Goal: Task Accomplishment & Management: Manage account settings

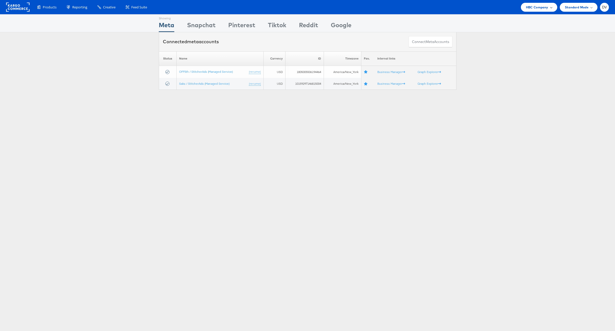
click at [529, 11] on div "HBC Company" at bounding box center [539, 7] width 36 height 9
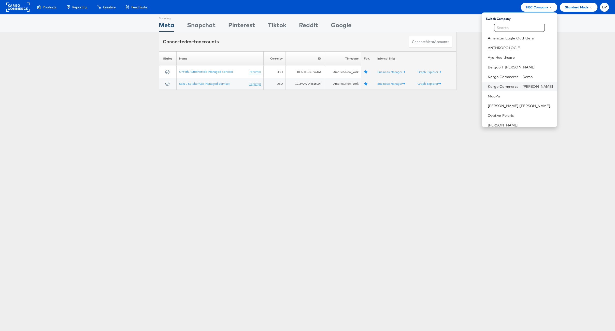
scroll to position [72, 0]
click at [517, 75] on link "The Vitamin Shoppe" at bounding box center [520, 72] width 65 height 5
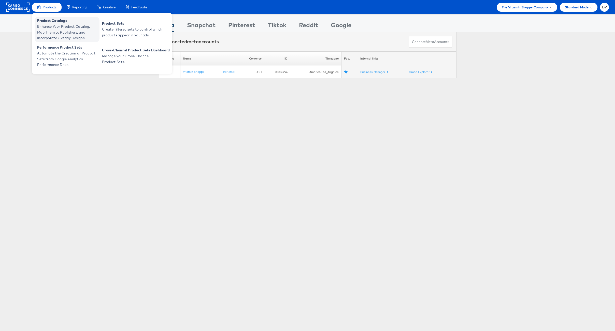
click at [52, 19] on span "Product Catalogs" at bounding box center [67, 21] width 61 height 6
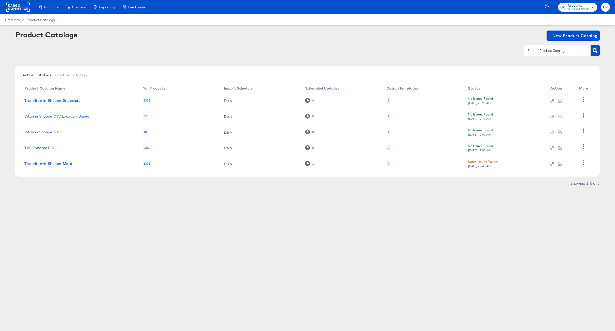
click at [70, 163] on link "The_Vitamin_Shoppe_Meta" at bounding box center [48, 164] width 48 height 4
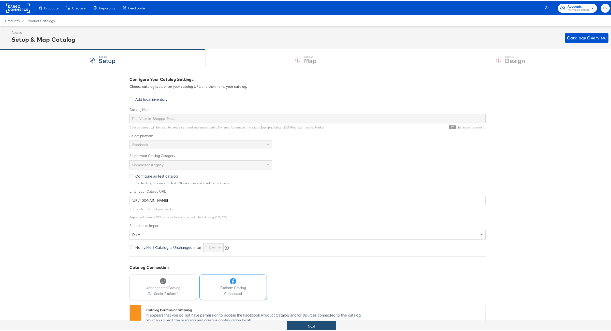
click at [312, 323] on button "Next" at bounding box center [311, 325] width 49 height 11
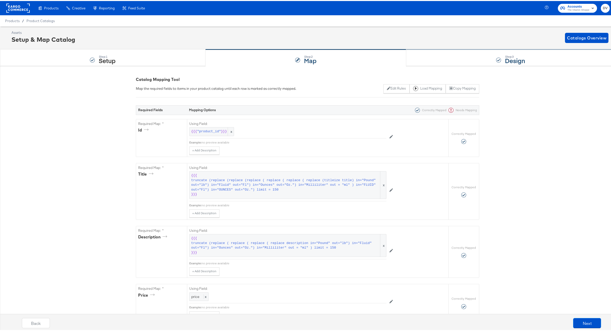
click at [454, 57] on div "Step: 3 Design" at bounding box center [510, 57] width 209 height 17
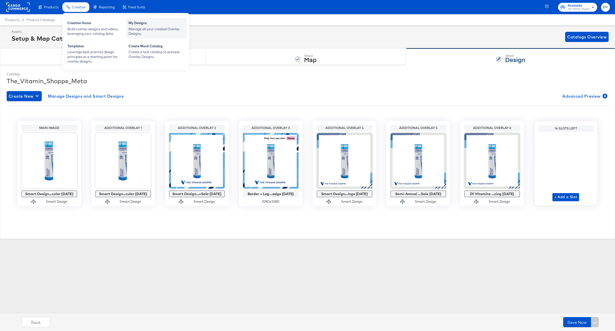
click at [137, 27] on div "Manage all your created Overlay Designs." at bounding box center [157, 31] width 56 height 9
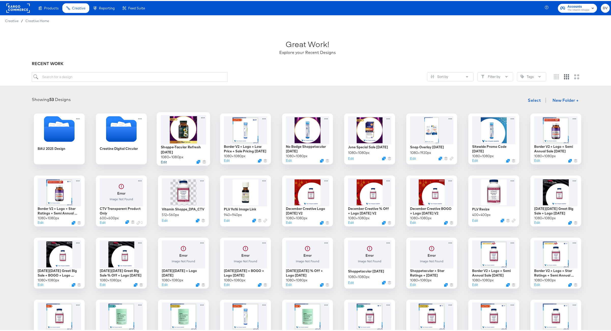
click at [161, 161] on button "Edit" at bounding box center [164, 160] width 6 height 5
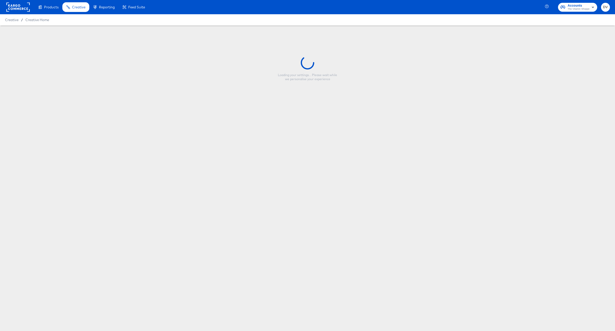
type input "Shoppe-Tacular Refresh [DATE]"
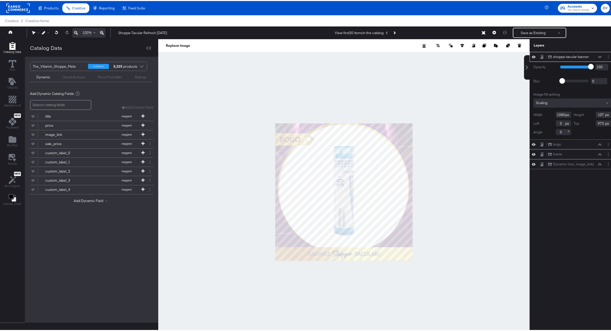
click at [474, 104] on div at bounding box center [344, 191] width 372 height 306
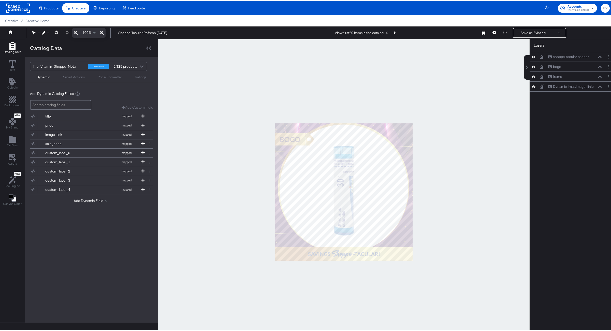
click at [474, 104] on div at bounding box center [344, 191] width 372 height 306
click at [411, 93] on div at bounding box center [344, 191] width 372 height 306
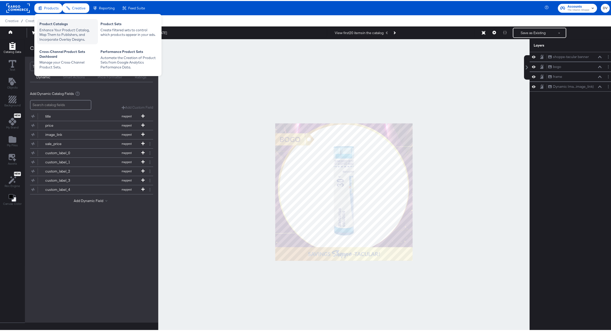
click at [60, 23] on div "Product Catalogs" at bounding box center [67, 24] width 56 height 6
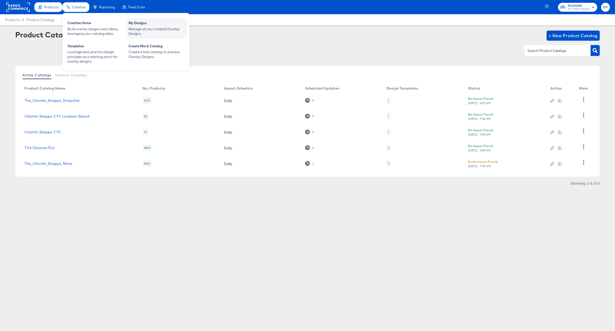
click at [150, 22] on div "My Designs" at bounding box center [157, 24] width 56 height 6
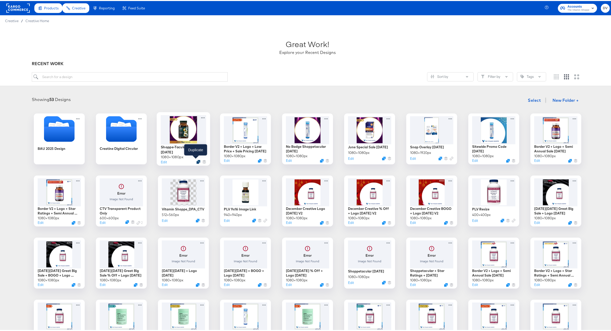
click at [196, 161] on icon "Duplicate" at bounding box center [198, 161] width 4 height 4
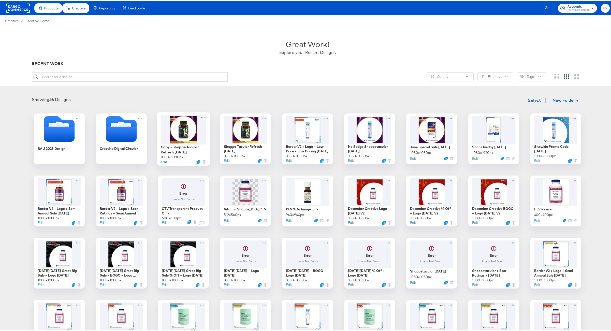
click at [161, 161] on button "Edit" at bounding box center [164, 160] width 6 height 5
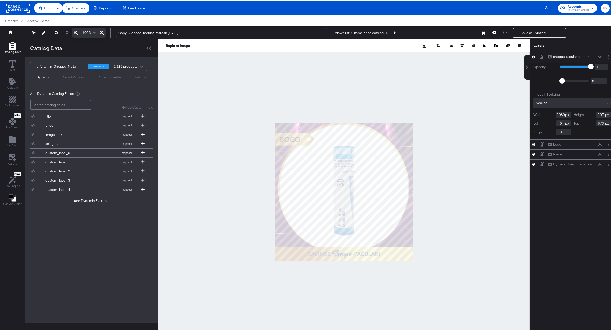
drag, startPoint x: 130, startPoint y: 31, endPoint x: 110, endPoint y: 32, distance: 20.1
click at [110, 32] on div "100% Copy - Shoppe-Tacular Refresh [DATE] View first 20 items in the catalog Sa…" at bounding box center [307, 31] width 615 height 13
type input "Shoppe-Tacular Refresh [DATE]"
click at [0, 0] on div "Product Catalogs" at bounding box center [0, 0] width 0 height 0
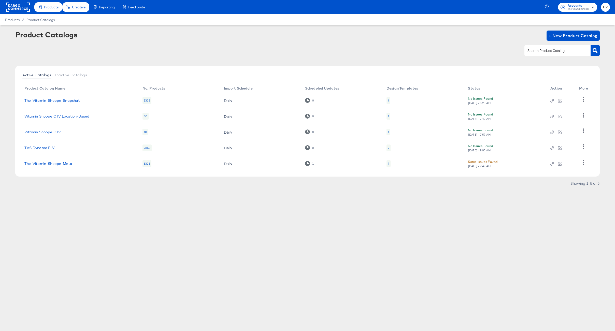
click at [64, 163] on link "The_Vitamin_Shoppe_Meta" at bounding box center [48, 164] width 48 height 4
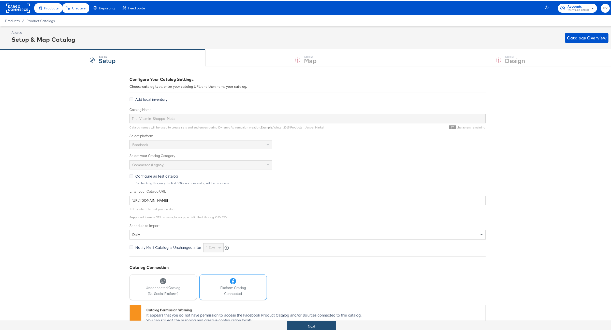
click at [322, 324] on button "Next" at bounding box center [311, 325] width 49 height 11
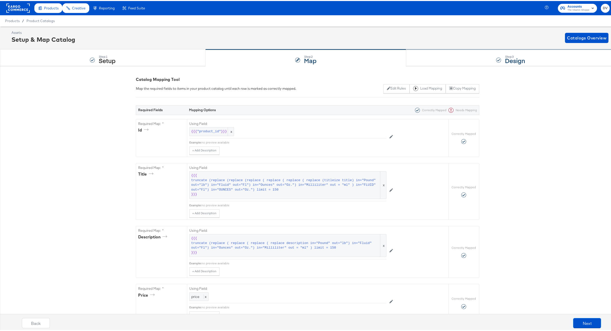
click at [512, 59] on strong "Design" at bounding box center [515, 59] width 20 height 8
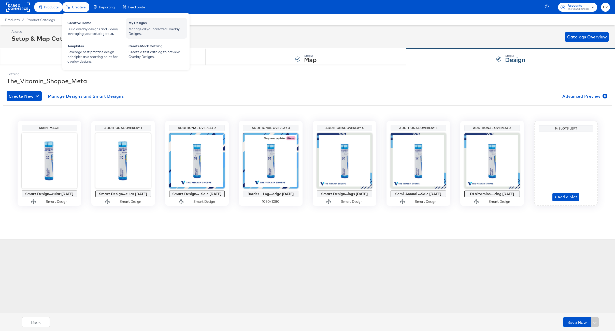
click at [146, 27] on div "Manage all your created Overlay Designs." at bounding box center [157, 31] width 56 height 9
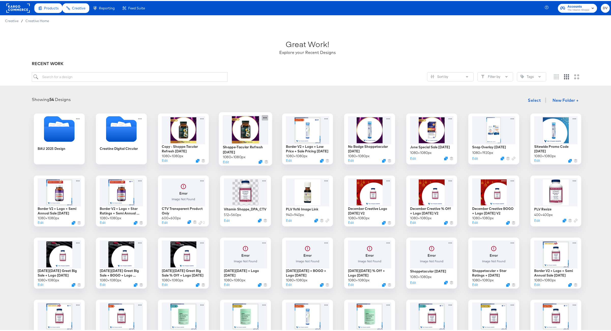
click at [264, 116] on icon at bounding box center [265, 116] width 6 height 5
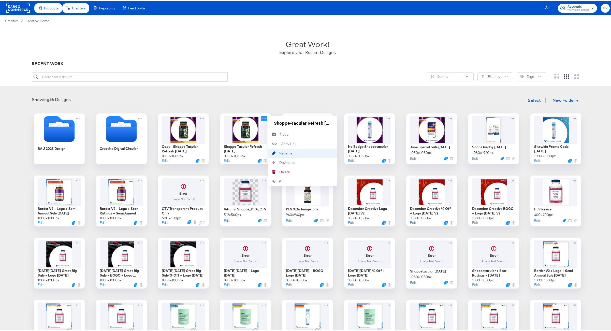
click at [279, 152] on div "Rename Rename" at bounding box center [279, 152] width 0 height 0
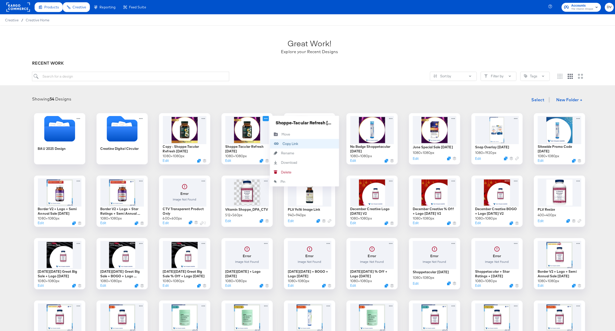
scroll to position [0, 16]
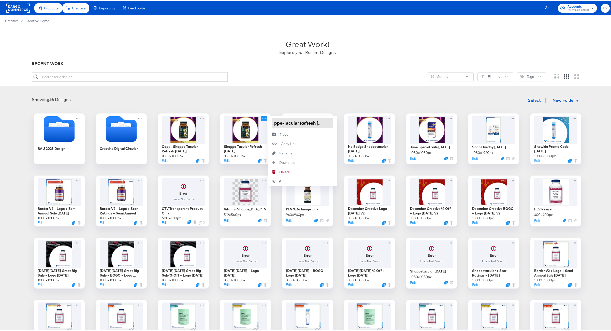
click at [291, 122] on input "Shoppe-Tacular Refresh [DATE]" at bounding box center [302, 122] width 61 height 10
type input "Shoppe-Tacular BOGO Refresh [DATE]"
click at [323, 102] on div "Showing 54 Designs Select New Folder +" at bounding box center [307, 99] width 605 height 10
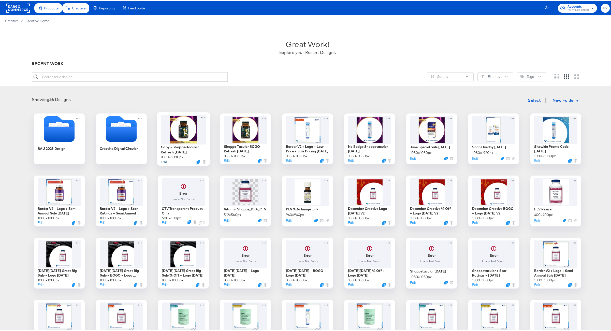
click at [163, 161] on button "Edit" at bounding box center [164, 160] width 6 height 5
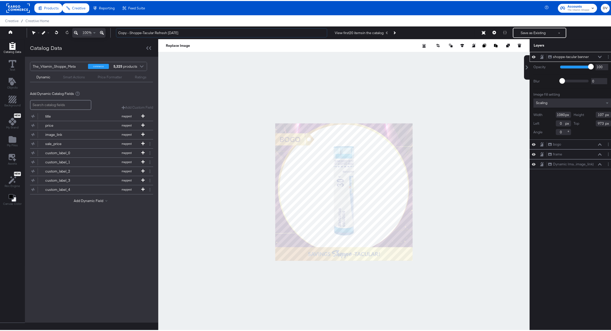
drag, startPoint x: 130, startPoint y: 32, endPoint x: 101, endPoint y: 31, distance: 28.2
click at [101, 31] on div "100% Copy - Shoppe-Tacular Refresh [DATE] View first 20 items in the catalog Sa…" at bounding box center [307, 31] width 615 height 13
type input "Shoppe-Tacular Refresh [DATE]"
click at [426, 112] on div at bounding box center [344, 191] width 372 height 306
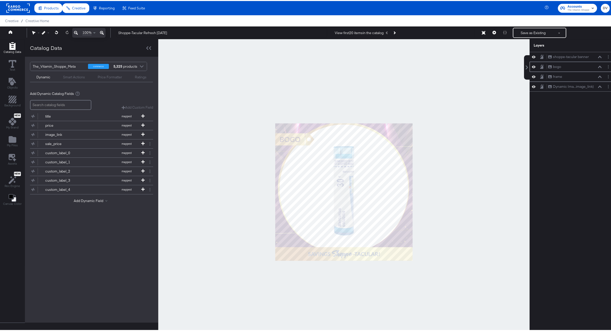
click at [532, 67] on icon at bounding box center [534, 66] width 4 height 4
click at [520, 33] on button "Save as Existing" at bounding box center [534, 31] width 40 height 9
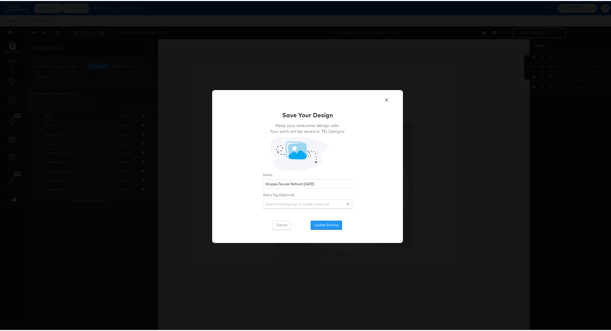
click at [318, 230] on div "Save Your Design Keep your awesome design safe. Your work will be saved to ‘My …" at bounding box center [307, 165] width 191 height 153
click at [321, 224] on button "Update Existing" at bounding box center [327, 224] width 32 height 9
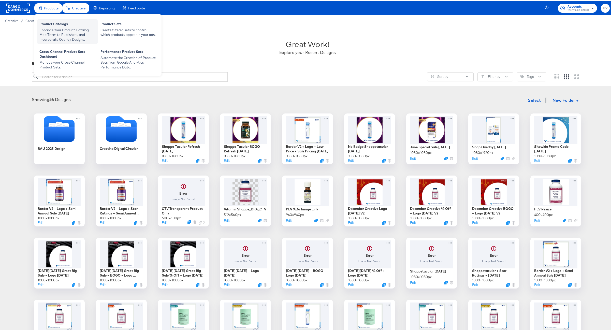
click at [49, 25] on div "Product Catalogs" at bounding box center [67, 24] width 56 height 6
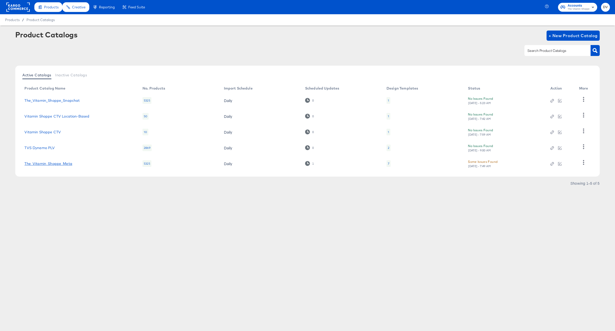
click at [57, 162] on link "The_Vitamin_Shoppe_Meta" at bounding box center [48, 164] width 48 height 4
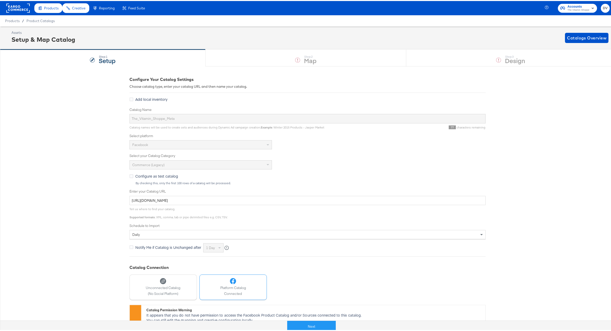
click at [304, 325] on button "Next" at bounding box center [311, 325] width 49 height 11
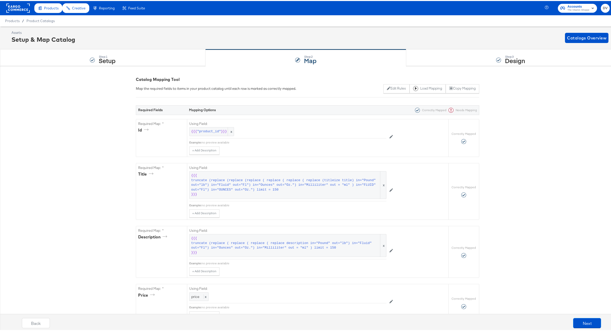
click at [465, 56] on div "Step: 3 Design" at bounding box center [510, 57] width 209 height 17
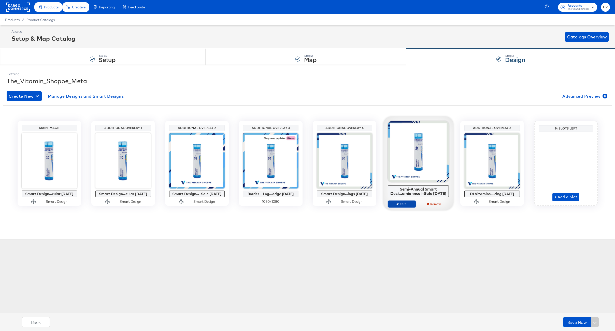
click at [402, 207] on button "Edit" at bounding box center [402, 204] width 28 height 7
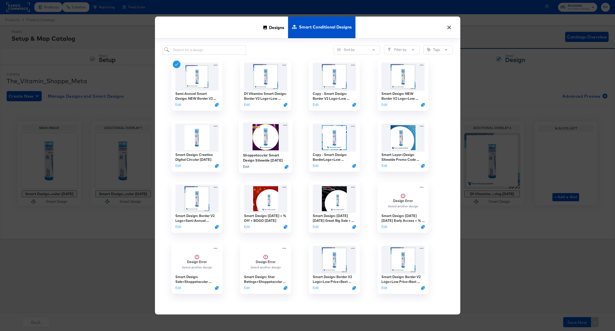
click at [245, 167] on button "Edit" at bounding box center [246, 166] width 6 height 5
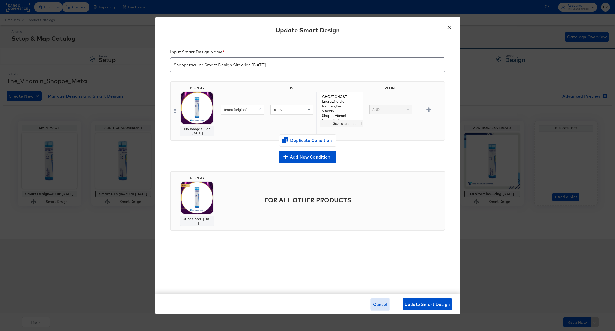
click at [377, 306] on span "Cancel" at bounding box center [380, 304] width 14 height 7
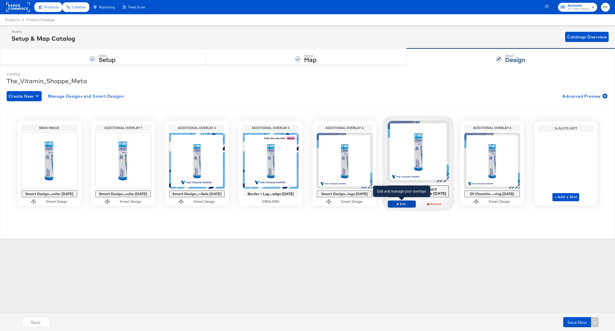
click at [406, 205] on span "Edit" at bounding box center [401, 204] width 23 height 4
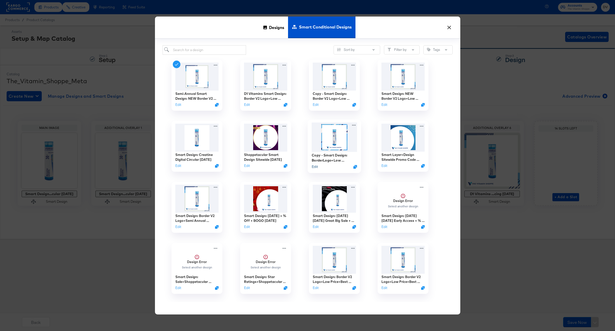
click at [315, 167] on button "Edit" at bounding box center [314, 166] width 6 height 5
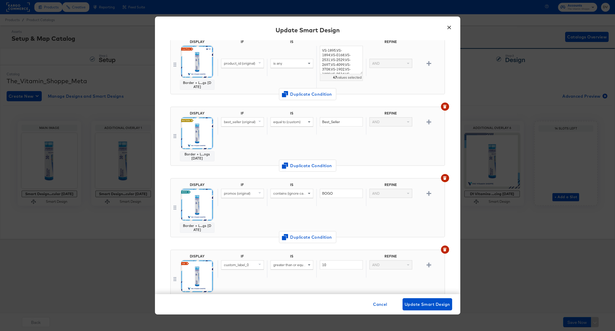
scroll to position [120, 0]
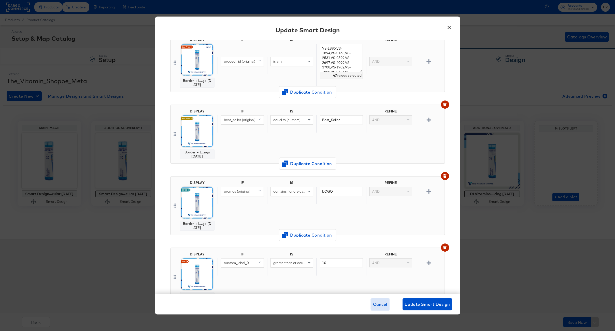
click at [378, 305] on span "Cancel" at bounding box center [380, 304] width 14 height 7
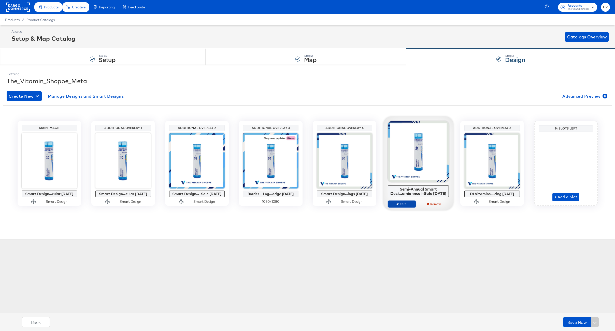
click at [400, 205] on span "Edit" at bounding box center [401, 204] width 23 height 4
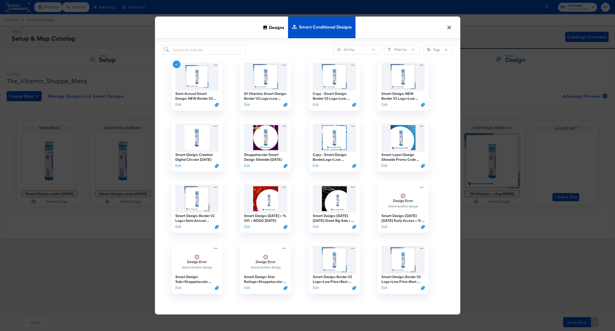
click at [306, 30] on span "Smart Conditional Designs" at bounding box center [325, 27] width 53 height 22
click at [217, 105] on icon "Duplicate" at bounding box center [218, 106] width 4 height 4
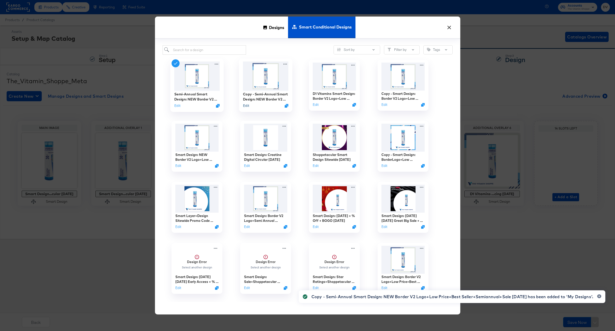
click at [246, 105] on button "Edit" at bounding box center [246, 105] width 6 height 5
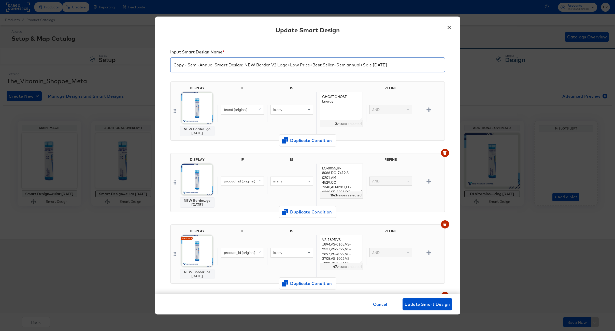
drag, startPoint x: 188, startPoint y: 65, endPoint x: 168, endPoint y: 64, distance: 19.9
click at [168, 64] on div "Input Smart Design Name * Copy - Semi-Annual Smart Design: NEW Border V2 Logo+L…" at bounding box center [307, 167] width 305 height 254
drag, startPoint x: 375, startPoint y: 63, endPoint x: 147, endPoint y: 60, distance: 227.5
click at [147, 60] on div "× Update Smart Design Input Smart Design Name * Semi-Annual Smart Design: NEW B…" at bounding box center [307, 165] width 615 height 331
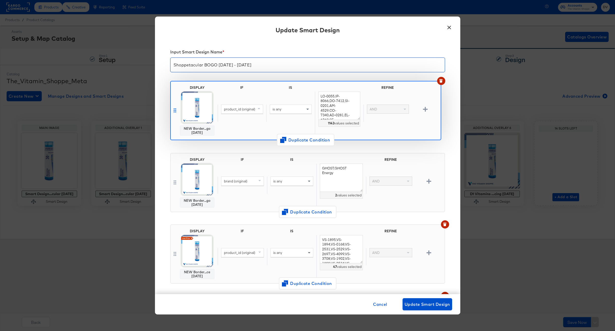
drag, startPoint x: 174, startPoint y: 183, endPoint x: 231, endPoint y: 128, distance: 79.0
click at [174, 109] on div "DISPLAY NEW Border...go [DATE] IF IS REFINE brand (original) is any GHOST,GHOST…" at bounding box center [307, 291] width 275 height 429
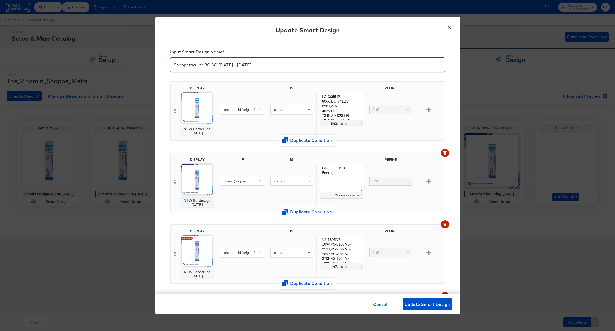
type input "Shoppetacular BOGO [DATE] - [DATE]"
click at [443, 151] on icon "button" at bounding box center [445, 151] width 4 height 1
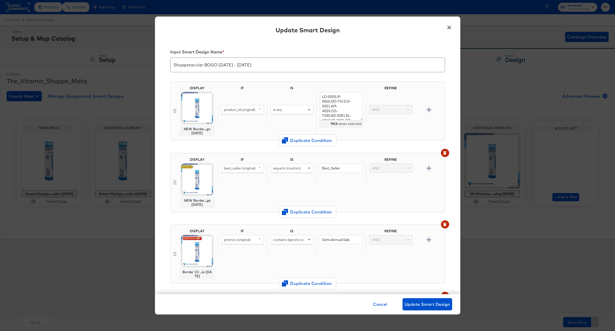
click at [442, 155] on button "button" at bounding box center [445, 153] width 8 height 8
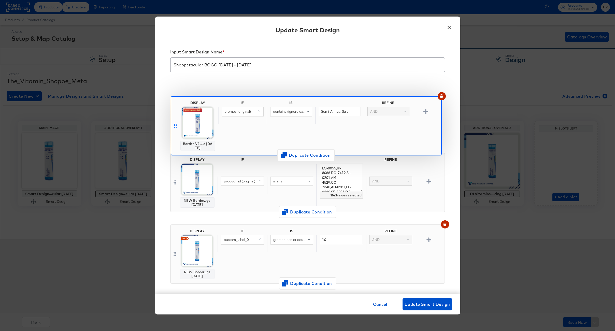
drag, startPoint x: 175, startPoint y: 182, endPoint x: 175, endPoint y: 110, distance: 72.0
click at [175, 110] on div "DISPLAY NEW Border...go [DATE] IF IS REFINE product_id (original) is any 1143 v…" at bounding box center [307, 184] width 275 height 215
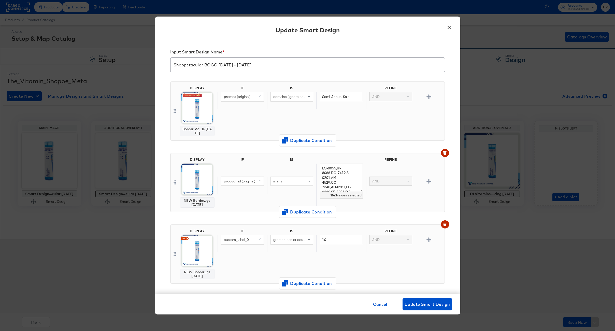
click at [437, 155] on div "DISPLAY NEW Border...go [DATE] IF IS REFINE product_id (original) is any 1143 v…" at bounding box center [307, 182] width 275 height 59
click at [444, 154] on icon "button" at bounding box center [445, 153] width 3 height 2
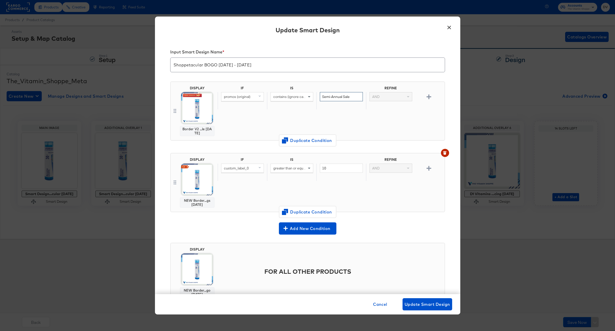
click at [331, 95] on input "Semi-Annual Sale" at bounding box center [341, 96] width 43 height 9
type input "BOGO"
click at [444, 154] on icon "button" at bounding box center [445, 153] width 3 height 2
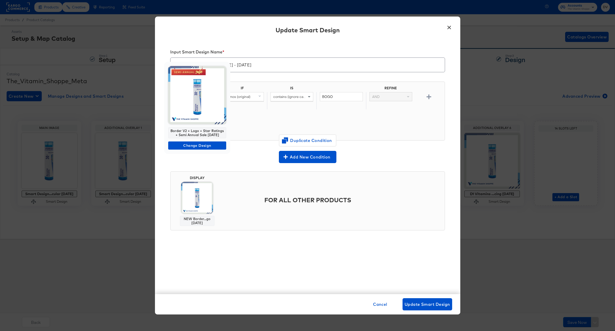
click at [192, 103] on img at bounding box center [197, 95] width 58 height 58
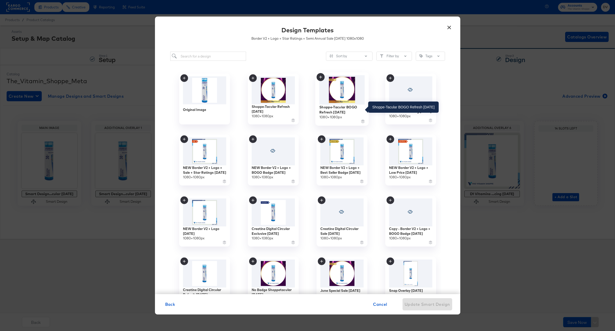
click at [335, 109] on div "Shoppe-Tacular BOGO Refresh [DATE]" at bounding box center [342, 110] width 46 height 10
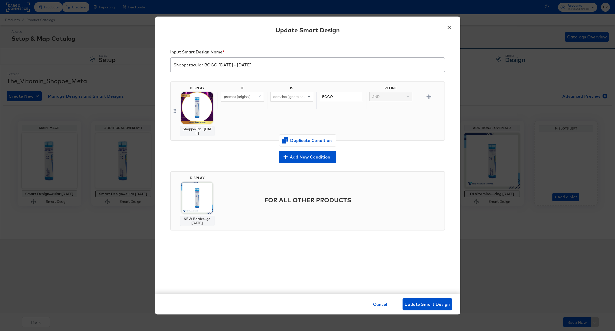
click at [201, 217] on div "NEW Border...go [DATE]" at bounding box center [197, 221] width 30 height 8
click at [199, 207] on img at bounding box center [197, 198] width 32 height 32
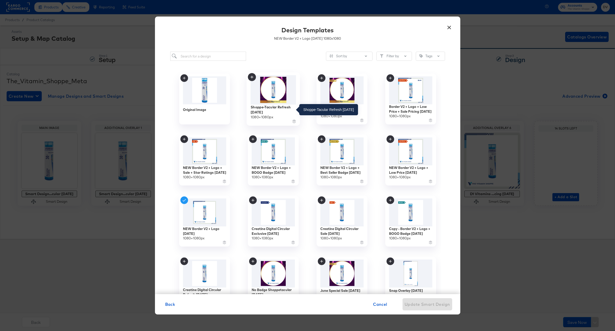
click at [260, 114] on div "Shoppe-Tacular Refresh [DATE]" at bounding box center [273, 110] width 46 height 10
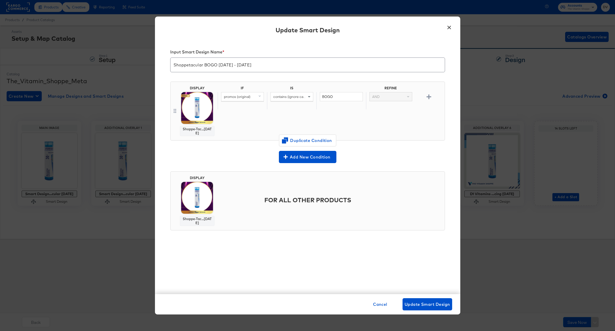
click at [336, 258] on div "Input Smart Design Name * Shoppetacular BOGO [DATE] - [DATE] DISPLAY Shoppe-Tac…" at bounding box center [307, 167] width 305 height 254
click at [361, 254] on div "Input Smart Design Name * Shoppetacular BOGO [DATE] - [DATE] DISPLAY Shoppe-Tac…" at bounding box center [307, 167] width 305 height 254
click at [433, 302] on span "Update Smart Design" at bounding box center [428, 304] width 46 height 7
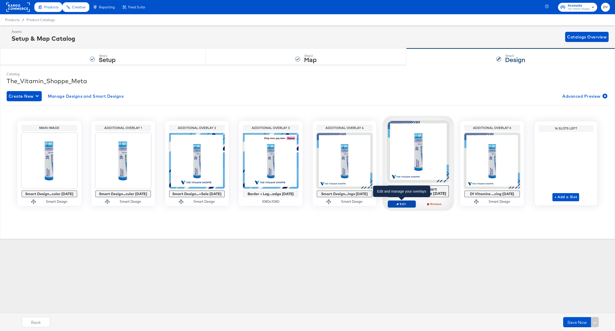
click at [399, 203] on icon "button" at bounding box center [397, 204] width 2 height 2
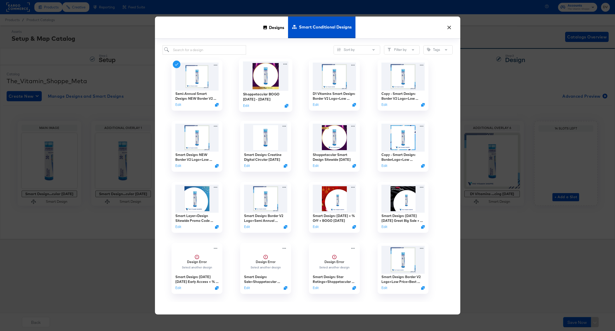
click at [256, 102] on div "Shoppetacular BOGO [DATE] - [DATE] Edit" at bounding box center [266, 100] width 46 height 18
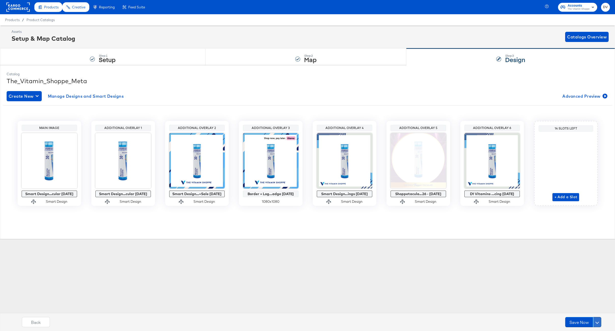
click at [596, 321] on button at bounding box center [597, 322] width 8 height 10
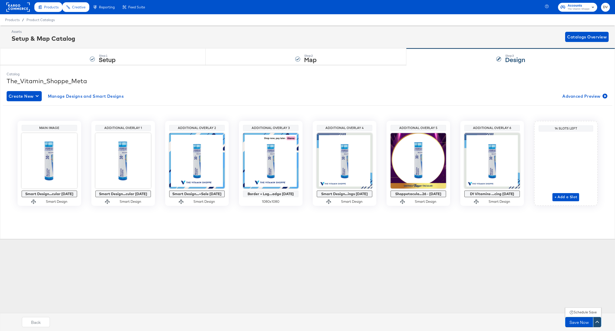
click at [577, 311] on div "Schedule Save" at bounding box center [585, 312] width 23 height 5
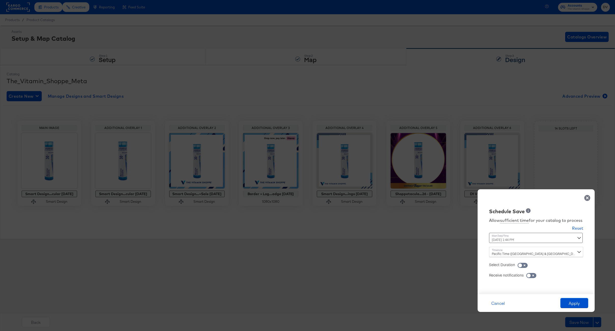
click at [526, 239] on div "[DATE] 1:44 PM ‹ [DATE] › Su Mo Tu We Th Fr Sa 31 1 2 3 4 5 6 7 8 9 10 11 12 13…" at bounding box center [523, 238] width 69 height 10
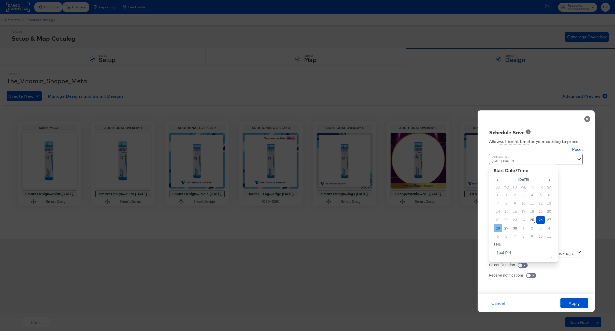
click at [497, 228] on td "28" at bounding box center [498, 228] width 9 height 8
click at [503, 251] on td "1:44 PM" at bounding box center [523, 253] width 59 height 10
click at [510, 214] on span "▼" at bounding box center [513, 215] width 10 height 10
click at [511, 214] on span "▼" at bounding box center [513, 215] width 10 height 10
click at [513, 200] on span "▲" at bounding box center [513, 199] width 10 height 10
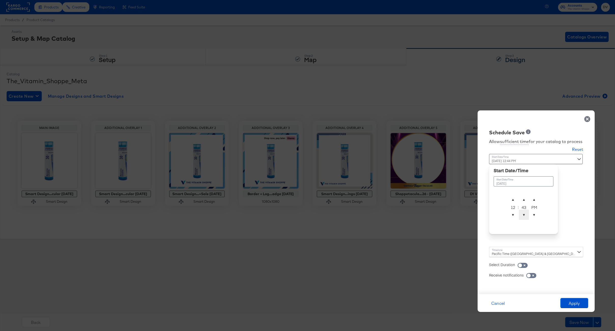
click at [524, 214] on span "▼" at bounding box center [524, 215] width 10 height 10
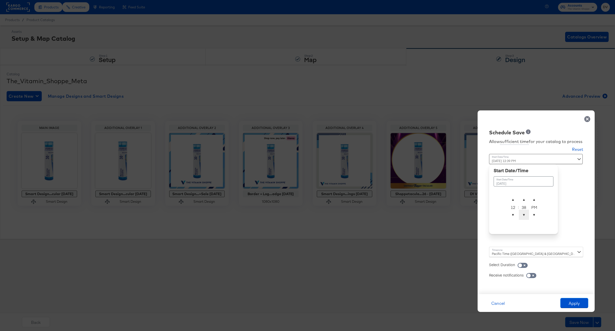
click at [524, 214] on span "▼" at bounding box center [524, 215] width 10 height 10
click at [523, 198] on span "▲" at bounding box center [524, 199] width 10 height 10
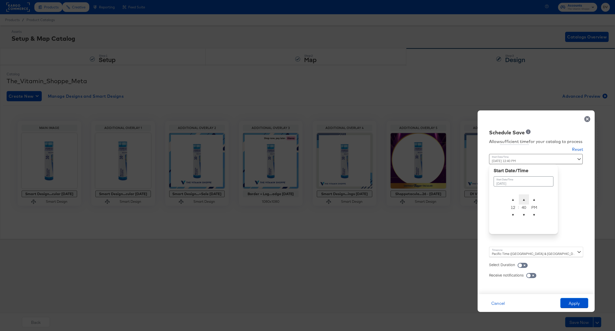
click at [523, 198] on span "▲" at bounding box center [524, 199] width 10 height 10
click at [524, 198] on span "▲" at bounding box center [524, 199] width 10 height 10
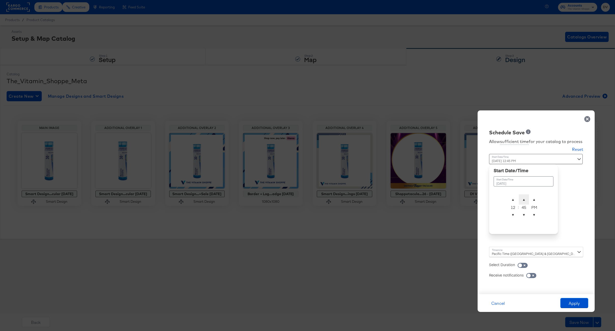
click at [524, 198] on span "▲" at bounding box center [524, 199] width 10 height 10
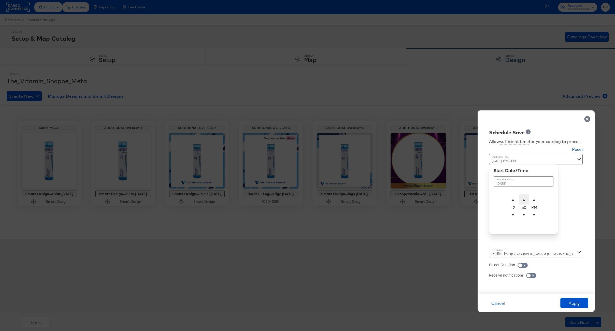
click at [524, 198] on span "▲" at bounding box center [524, 199] width 10 height 10
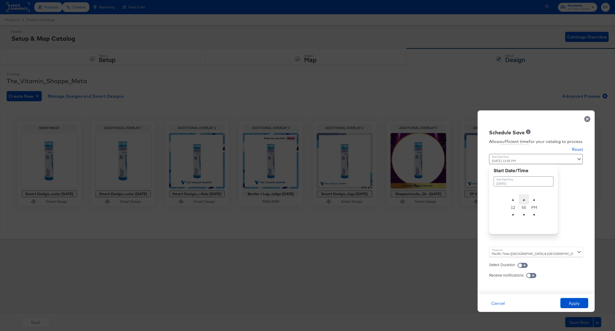
click at [524, 198] on span "▲" at bounding box center [524, 199] width 10 height 10
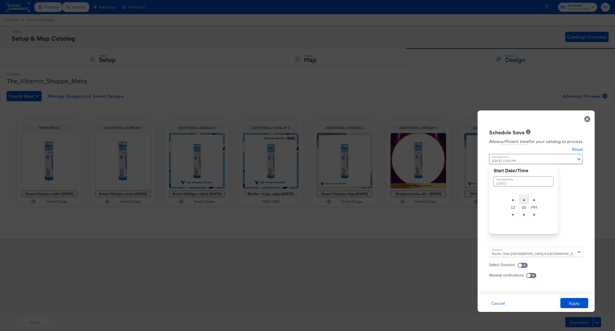
click at [524, 198] on span "▲" at bounding box center [524, 199] width 10 height 10
click at [525, 214] on span "▼" at bounding box center [524, 215] width 10 height 10
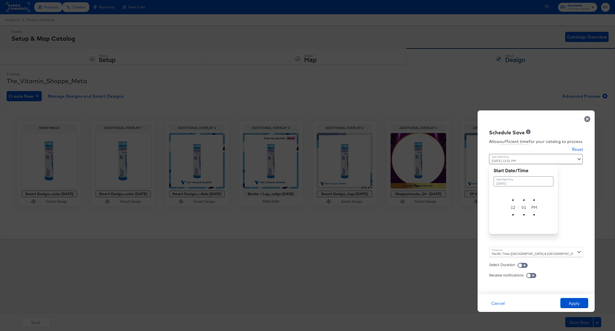
click at [541, 217] on tbody "▲ 12 ▼ : ▲ 01 ▼ ▲ PM ▼" at bounding box center [524, 207] width 60 height 27
type input "[DATE] 12:01 AM"
click at [534, 216] on span "▼" at bounding box center [534, 215] width 10 height 10
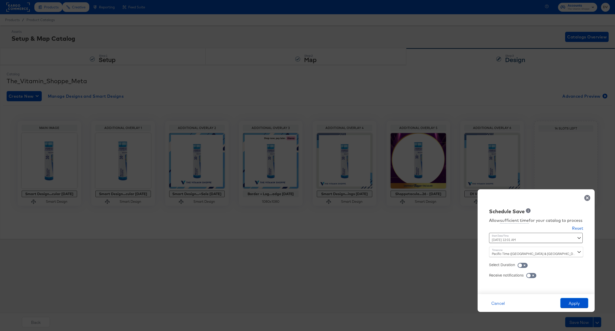
click at [582, 216] on div "Allow sufficient time for your catalog to process Reset Time : [DATE] 12:01 AM …" at bounding box center [535, 252] width 109 height 74
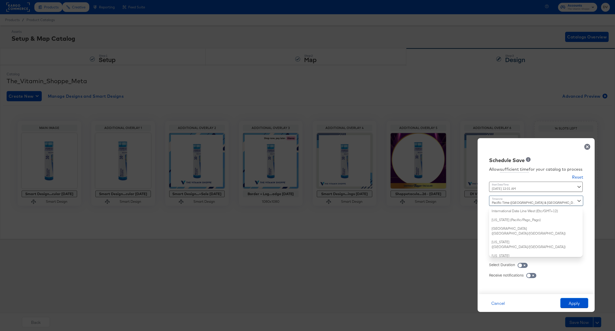
click at [518, 253] on div "Pacific Time ([GEOGRAPHIC_DATA] & [GEOGRAPHIC_DATA]) ([GEOGRAPHIC_DATA]/[GEOGRA…" at bounding box center [536, 226] width 94 height 61
type input "eas"
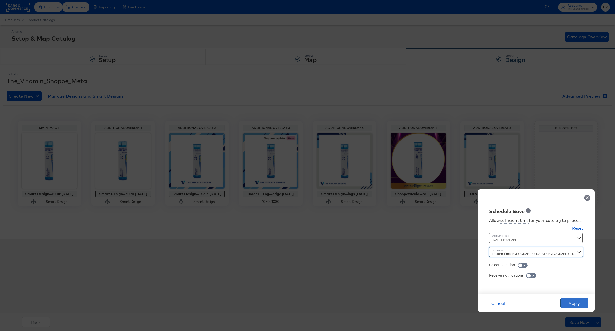
click at [574, 302] on button "Apply" at bounding box center [574, 303] width 28 height 10
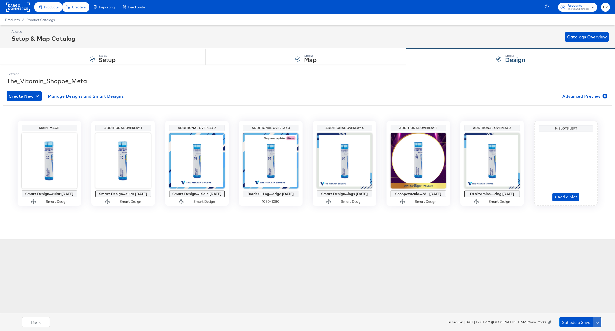
click at [598, 322] on span at bounding box center [597, 322] width 4 height 4
click at [598, 322] on span at bounding box center [597, 323] width 4 height 4
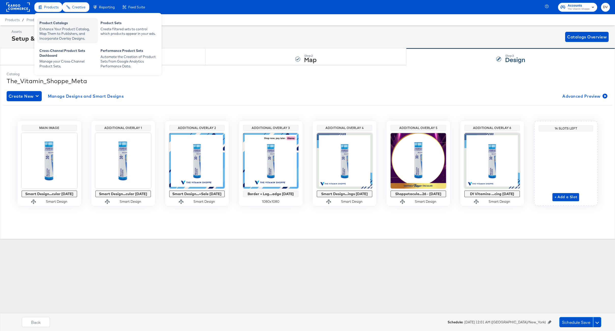
click at [54, 34] on div "Enhance Your Product Catalog, Map Them to Publishers, and Incorporate Overlay D…" at bounding box center [67, 34] width 56 height 14
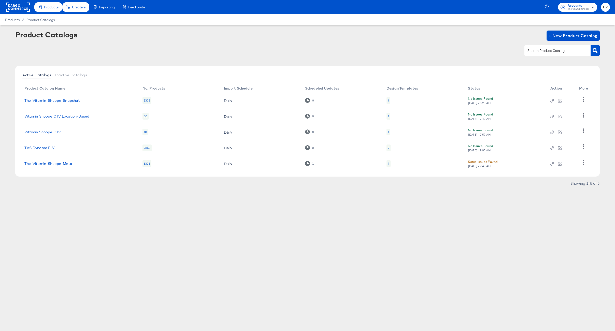
click at [63, 162] on link "The_Vitamin_Shoppe_Meta" at bounding box center [48, 164] width 48 height 4
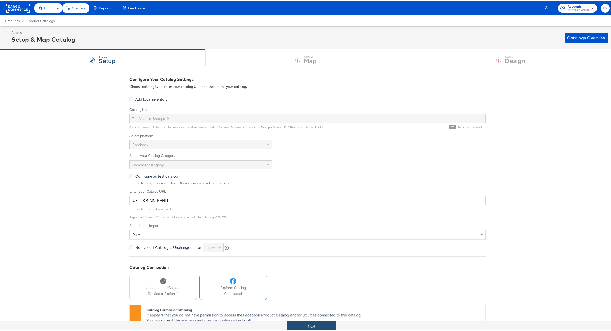
click at [311, 322] on button "Next" at bounding box center [311, 325] width 49 height 11
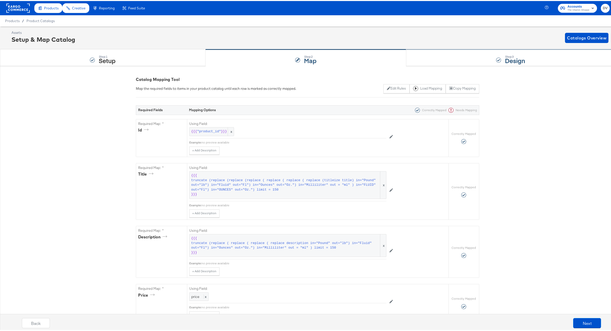
click at [466, 50] on div "Step: 3 Design" at bounding box center [510, 57] width 209 height 17
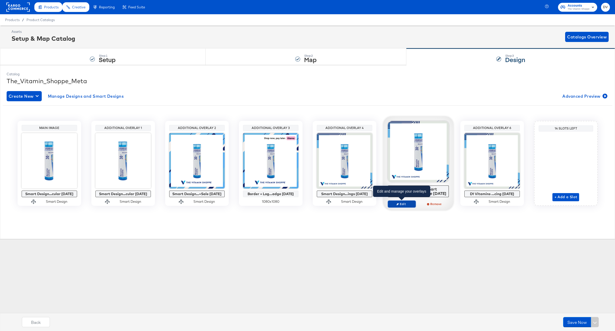
click at [402, 201] on button "Edit" at bounding box center [402, 204] width 28 height 7
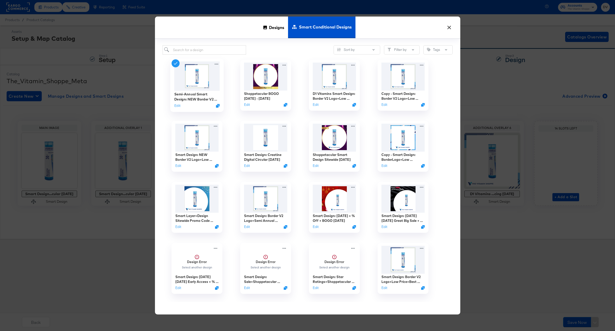
click at [172, 108] on div "Semi-Annual Smart Design: NEW Border V2 Logo+Low Price+Best Seller+Semiannual+S…" at bounding box center [196, 85] width 53 height 53
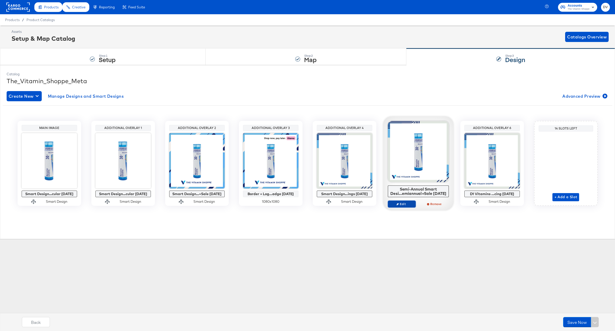
click at [405, 205] on span "Edit" at bounding box center [401, 204] width 23 height 4
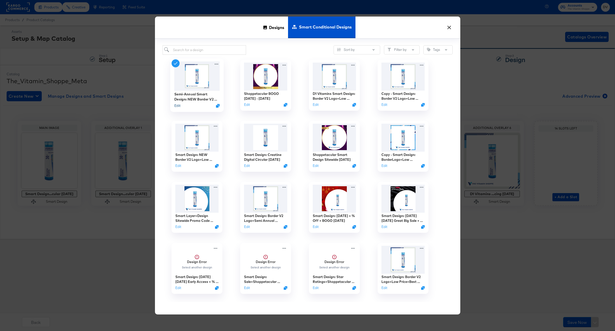
click at [177, 105] on button "Edit" at bounding box center [177, 105] width 6 height 5
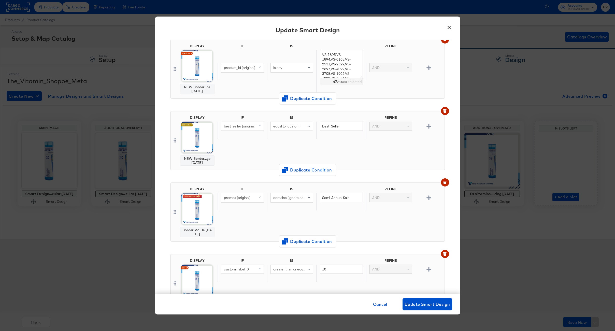
scroll to position [240, 0]
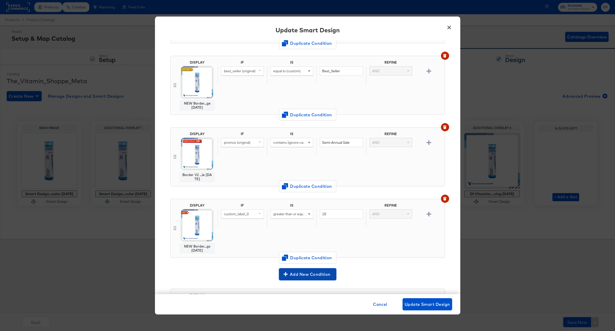
click at [320, 272] on span "Add New Condition" at bounding box center [307, 274] width 53 height 7
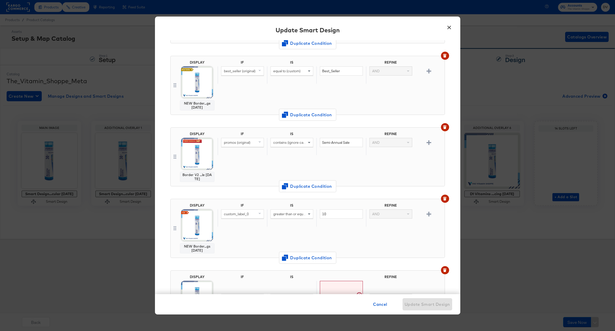
scroll to position [312, 0]
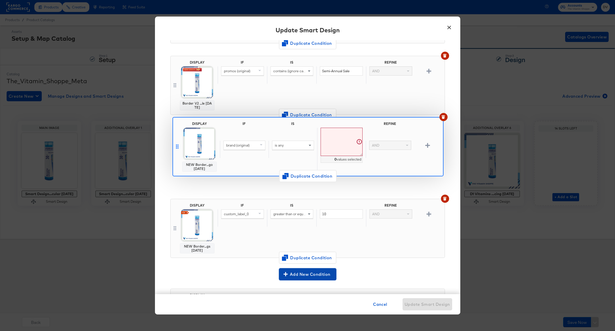
drag, startPoint x: 173, startPoint y: 229, endPoint x: 175, endPoint y: 137, distance: 91.9
click at [175, 137] on div "DISPLAY NEW Border...go [DATE] IF IS REFINE brand (original) is any GHOST,GHOST…" at bounding box center [307, 16] width 275 height 501
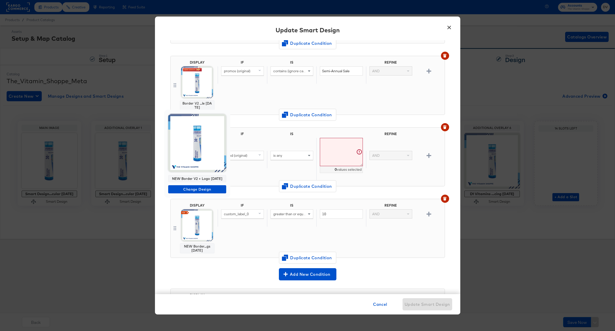
click at [198, 141] on img at bounding box center [197, 143] width 58 height 58
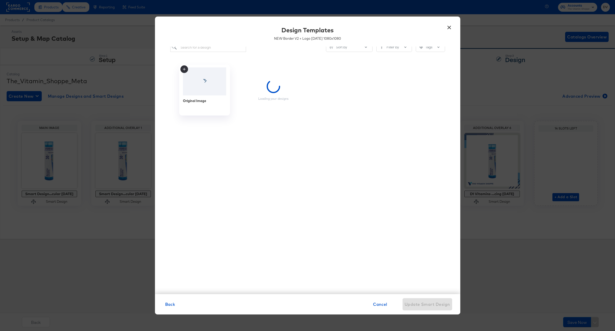
scroll to position [1, 0]
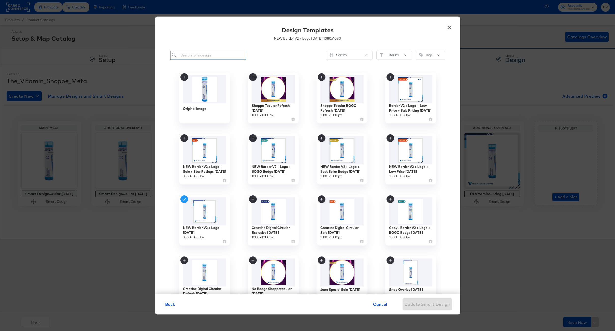
click at [211, 54] on input "search" at bounding box center [208, 55] width 76 height 9
type input "bogo"
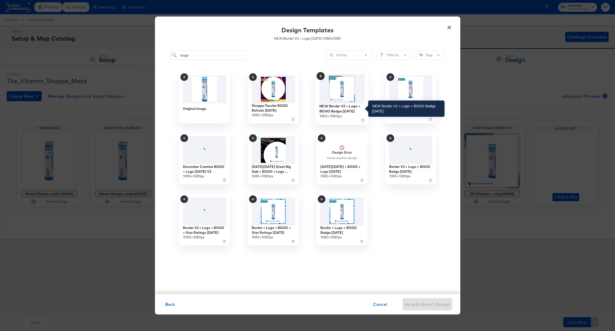
click at [333, 107] on div "NEW Border V2 + Logo + BOGO Badge [DATE]" at bounding box center [342, 109] width 46 height 10
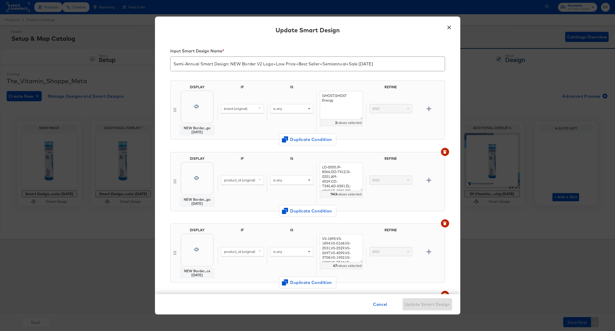
scroll to position [312, 0]
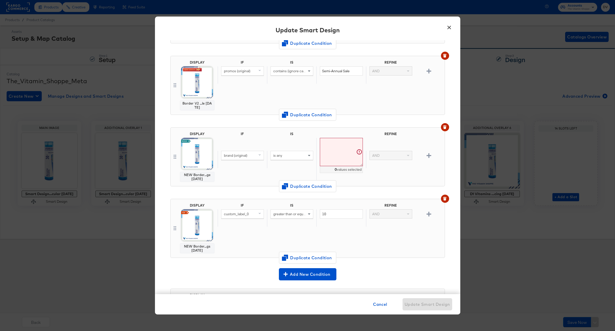
click at [254, 153] on div "brand (original)" at bounding box center [242, 155] width 42 height 9
type input "p"
type input "promo"
click at [251, 204] on button "promos original" at bounding box center [251, 207] width 60 height 8
click at [287, 155] on div "is any" at bounding box center [292, 155] width 42 height 9
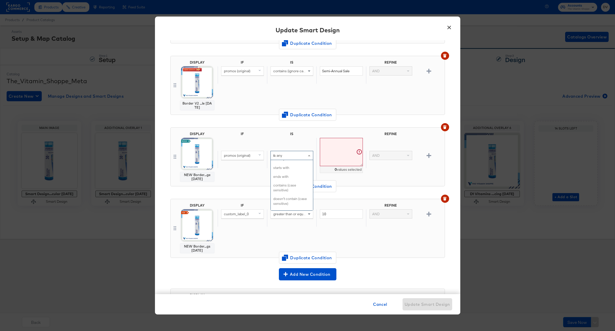
scroll to position [4, 0]
type input "contain"
click at [328, 144] on input "text" at bounding box center [341, 142] width 43 height 9
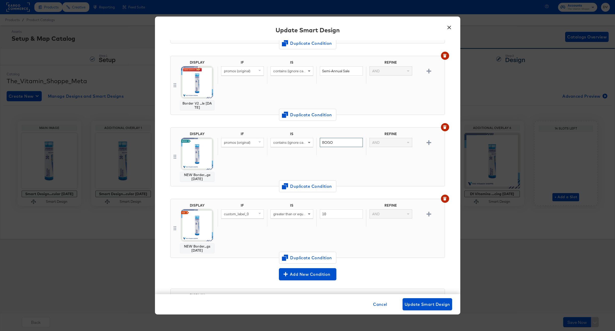
type input "BOGO"
click at [445, 164] on div "Input Smart Design Name * Semi-Annual Smart Design: NEW Border V2 Logo+Low Pric…" at bounding box center [307, 167] width 305 height 254
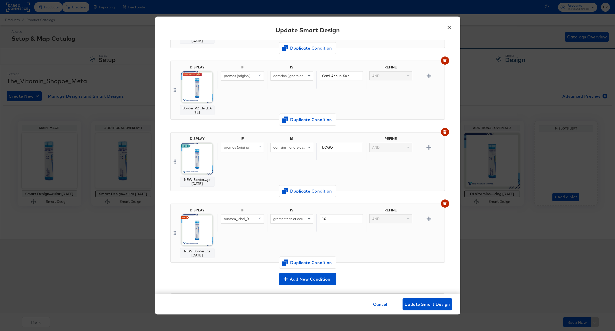
scroll to position [308, 0]
click at [431, 303] on span "Update Smart Design" at bounding box center [428, 304] width 46 height 7
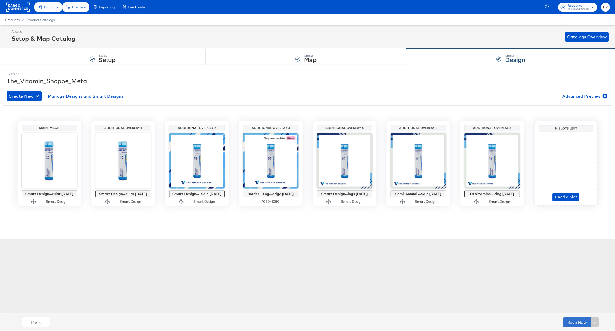
click at [571, 320] on button "Save Now" at bounding box center [577, 322] width 28 height 10
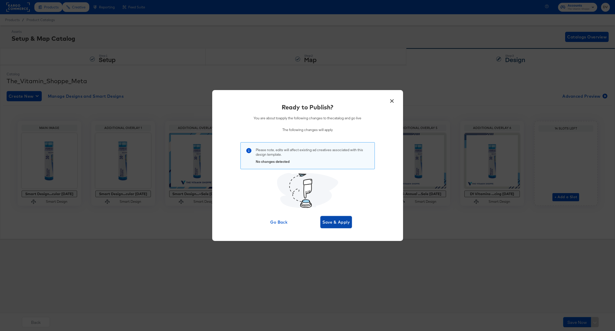
click at [338, 221] on span "Save & Apply" at bounding box center [336, 222] width 28 height 7
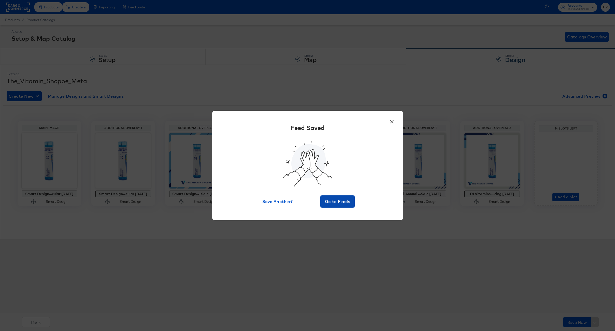
click at [342, 202] on span "Go to Feeds" at bounding box center [337, 201] width 31 height 7
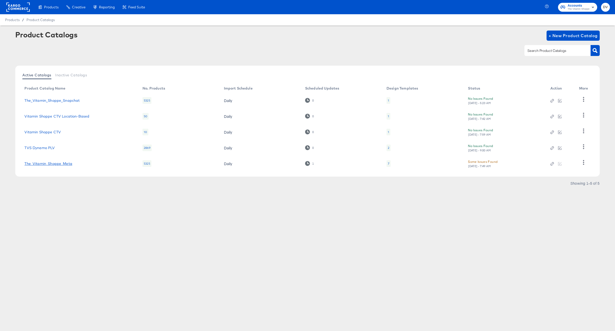
click at [37, 163] on link "The_Vitamin_Shoppe_Meta" at bounding box center [48, 164] width 48 height 4
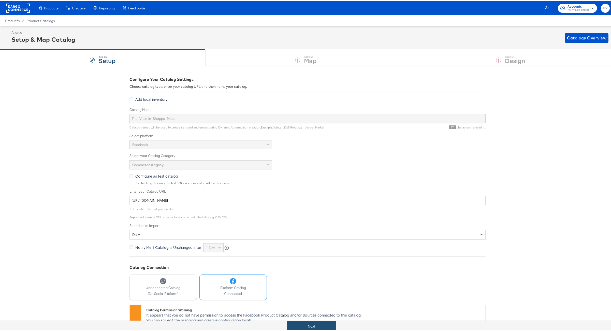
click at [326, 325] on button "Next" at bounding box center [311, 325] width 49 height 11
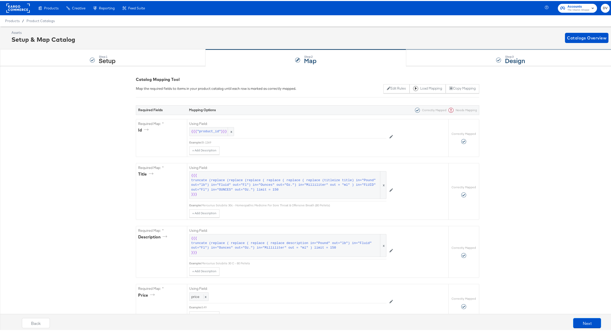
click at [445, 53] on div "Step: 3 Design" at bounding box center [510, 57] width 209 height 17
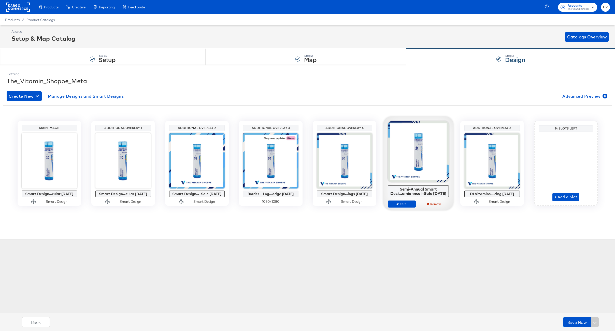
click at [409, 208] on div "Edit Remove" at bounding box center [418, 206] width 61 height 11
click at [406, 204] on span "Edit" at bounding box center [401, 204] width 23 height 4
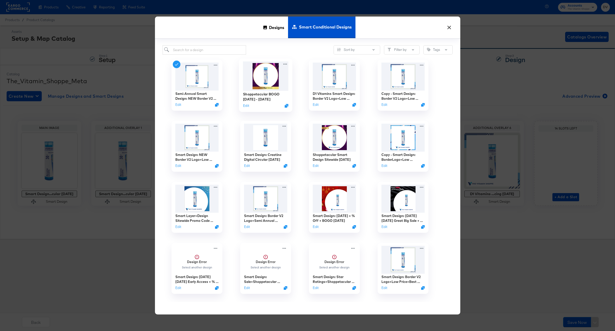
click at [255, 102] on div "Shoppetacular BOGO [DATE] - [DATE] Edit" at bounding box center [266, 100] width 46 height 18
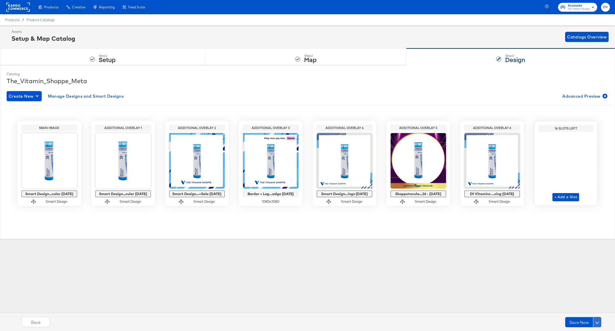
click at [598, 323] on button at bounding box center [597, 322] width 8 height 10
click at [586, 311] on div "Schedule Save" at bounding box center [585, 312] width 23 height 5
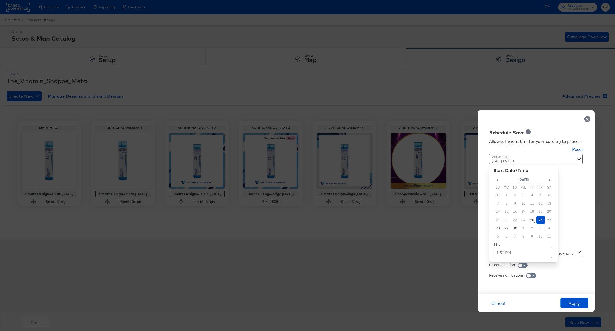
click at [529, 237] on div "September 26th 2025 1:50 PM ‹ September 2025 › Su Mo Tu We Th Fr Sa 31 1 2 3 4 …" at bounding box center [523, 198] width 69 height 89
click at [497, 228] on td "28" at bounding box center [498, 228] width 9 height 8
click at [510, 252] on td "1:50 PM" at bounding box center [523, 253] width 59 height 10
click at [511, 183] on td "[DATE]" at bounding box center [524, 181] width 60 height 10
click at [499, 226] on td "28" at bounding box center [498, 228] width 9 height 8
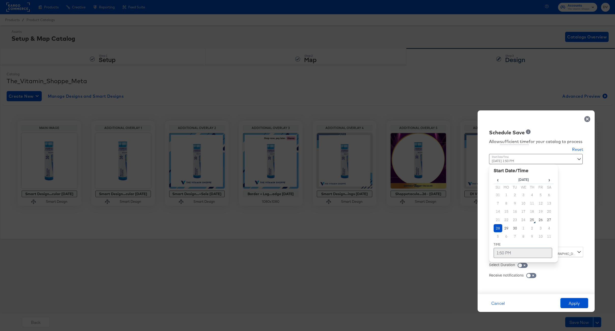
click at [533, 250] on td "1:50 PM" at bounding box center [523, 253] width 59 height 10
click at [511, 186] on td "[DATE]" at bounding box center [524, 181] width 60 height 10
click at [583, 192] on div "Schedule Save Allow sufficient time for your catalog to process Reset Time : Se…" at bounding box center [536, 202] width 117 height 184
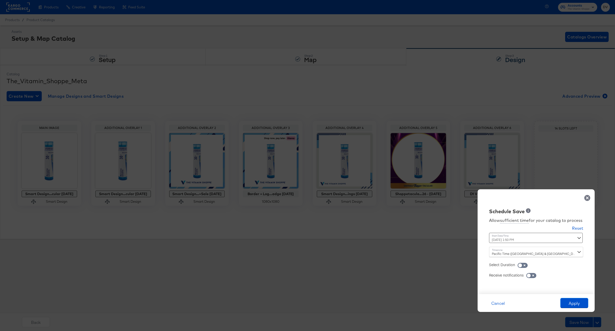
click at [548, 238] on div "September 28th 2025 1:50 PM ‹ September 2025 › Su Mo Tu We Th Fr Sa 31 1 2 3 4 …" at bounding box center [523, 238] width 69 height 10
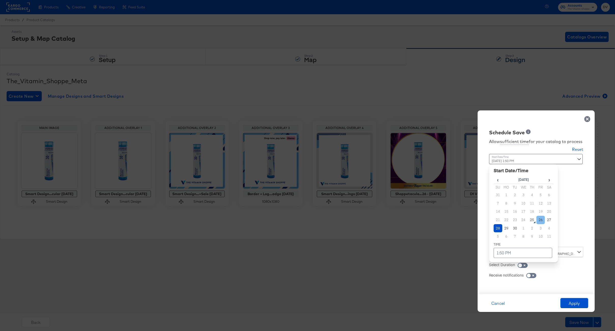
click at [541, 221] on td "26" at bounding box center [540, 220] width 9 height 8
click at [540, 221] on td "26" at bounding box center [540, 220] width 9 height 8
click at [528, 254] on td "1:50 PM" at bounding box center [523, 253] width 59 height 10
click at [515, 215] on span "▼" at bounding box center [513, 215] width 10 height 10
click at [520, 215] on span "▼" at bounding box center [524, 215] width 10 height 10
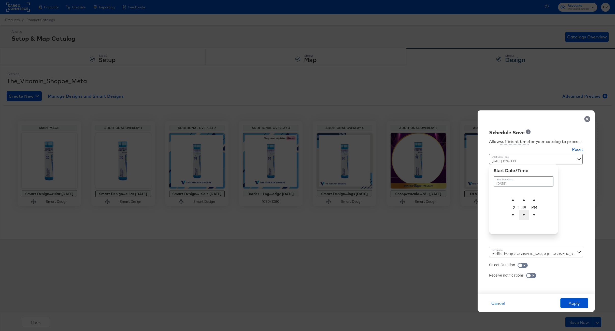
click at [520, 215] on span "▼" at bounding box center [524, 215] width 10 height 10
click at [521, 215] on span "▼" at bounding box center [524, 215] width 10 height 10
click at [522, 215] on span "▼" at bounding box center [524, 215] width 10 height 10
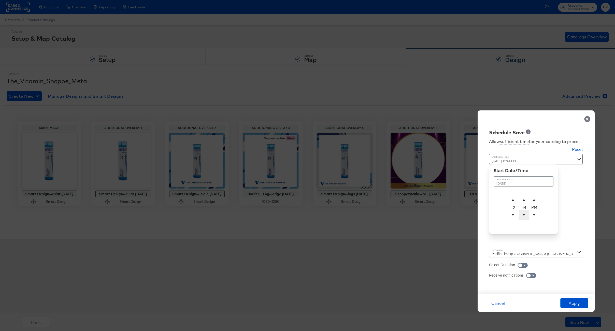
click at [523, 215] on span "▼" at bounding box center [524, 215] width 10 height 10
type input "September 26th 2025 12:40 PM"
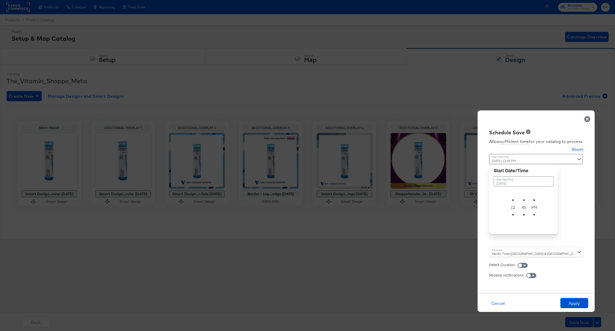
click at [570, 197] on div "Schedule Save Allow sufficient time for your catalog to process Reset Time : Se…" at bounding box center [536, 202] width 117 height 184
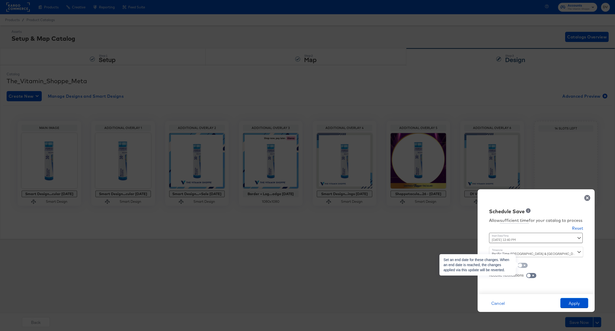
click at [523, 266] on input "checkbox" at bounding box center [520, 266] width 15 height 5
checkbox input "true"
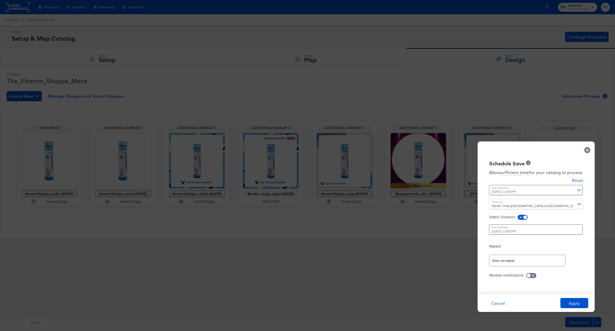
click at [519, 204] on div "Pacific Time ([GEOGRAPHIC_DATA] & [GEOGRAPHIC_DATA]) ([GEOGRAPHIC_DATA]/Los_Ang…" at bounding box center [536, 204] width 94 height 10
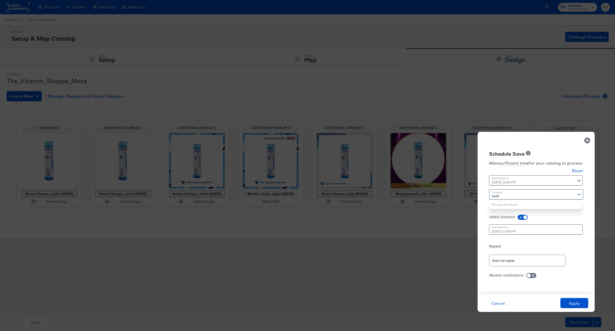
click at [524, 196] on div "eastt eastt" at bounding box center [536, 194] width 94 height 10
type input "east"
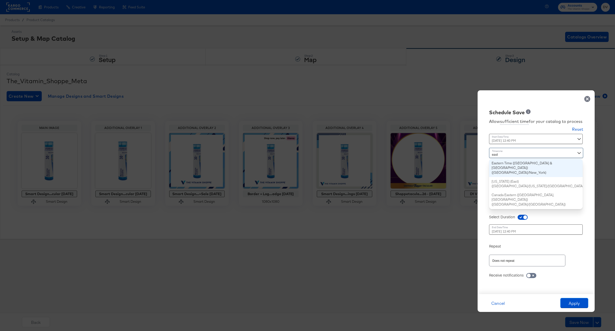
type input "September 27th 2025 3:40 PM"
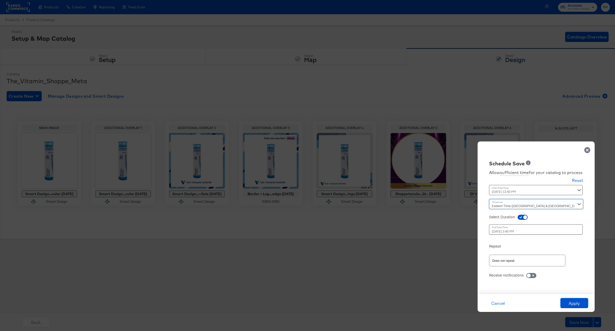
click at [539, 190] on div "September 26th 2025 12:40 PM September 26th 2025 ▲ 12 ▼ : ▲ 40 ▼ ▲ PM ▼" at bounding box center [523, 190] width 69 height 10
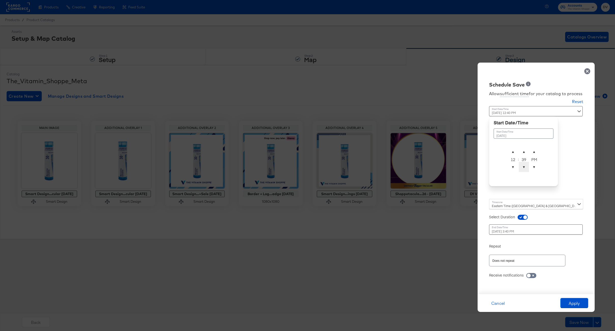
click at [523, 167] on span "▼" at bounding box center [524, 167] width 10 height 10
click at [524, 167] on span "▼" at bounding box center [524, 167] width 10 height 10
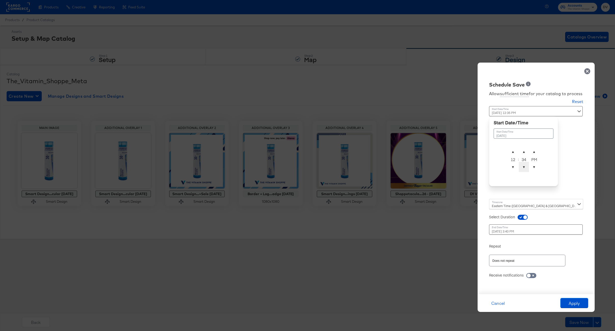
click at [524, 167] on span "▼" at bounding box center [524, 167] width 10 height 10
click at [524, 156] on div "▲ 33 ▼" at bounding box center [524, 159] width 10 height 25
click at [524, 155] on span "▲" at bounding box center [524, 152] width 10 height 10
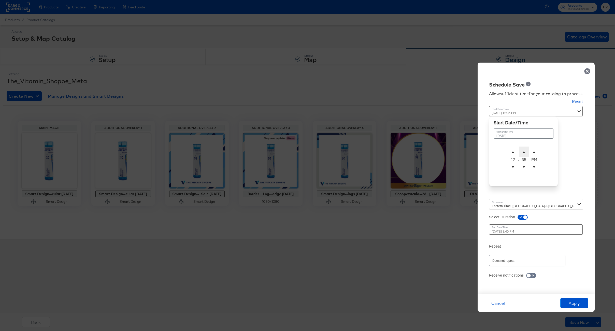
click at [524, 155] on span "▲" at bounding box center [524, 152] width 10 height 10
click at [524, 153] on span "▲" at bounding box center [524, 152] width 10 height 10
click at [524, 152] on span "▲" at bounding box center [524, 152] width 10 height 10
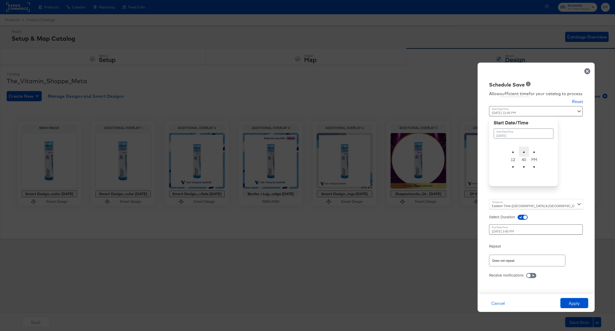
click at [525, 152] on span "▲" at bounding box center [524, 152] width 10 height 10
click at [526, 153] on span "▲" at bounding box center [524, 152] width 10 height 10
click at [525, 153] on span "▲" at bounding box center [524, 152] width 10 height 10
click at [524, 153] on span "▲" at bounding box center [524, 152] width 10 height 10
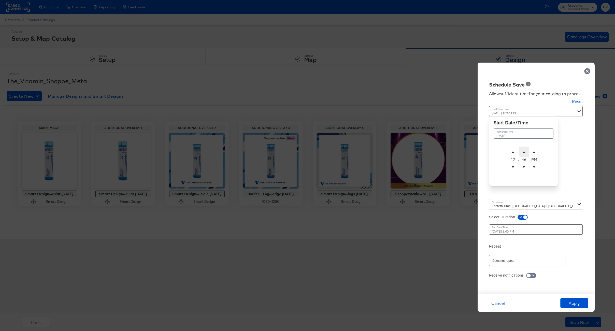
click at [524, 153] on span "▲" at bounding box center [524, 152] width 10 height 10
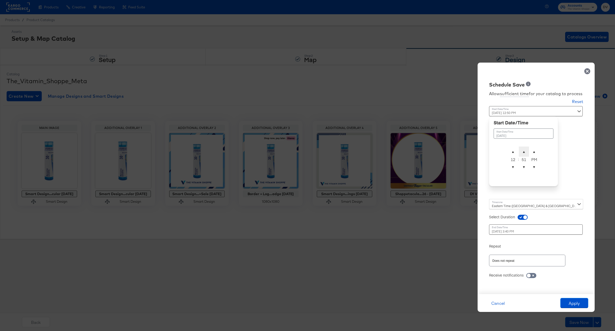
click at [524, 153] on span "▲" at bounding box center [524, 152] width 10 height 10
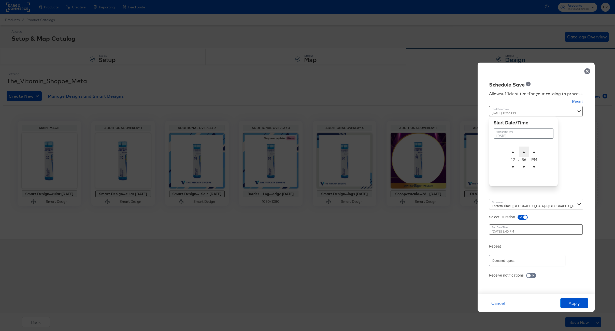
click at [524, 153] on span "▲" at bounding box center [524, 152] width 10 height 10
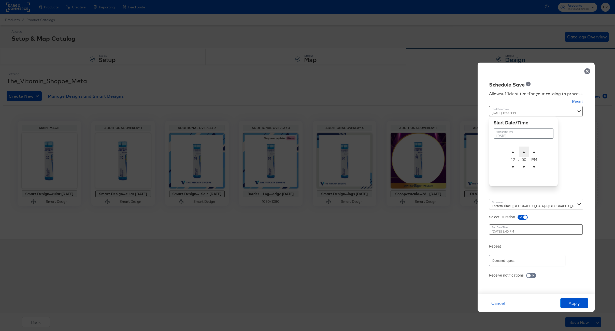
click at [523, 153] on span "▲" at bounding box center [524, 152] width 10 height 10
type input "September 26th 2025 12:01 AM"
click at [533, 165] on span "▼" at bounding box center [534, 167] width 10 height 10
click at [571, 171] on div "Allow sufficient time for your catalog to process Reset Time : September 26th 2…" at bounding box center [535, 188] width 109 height 201
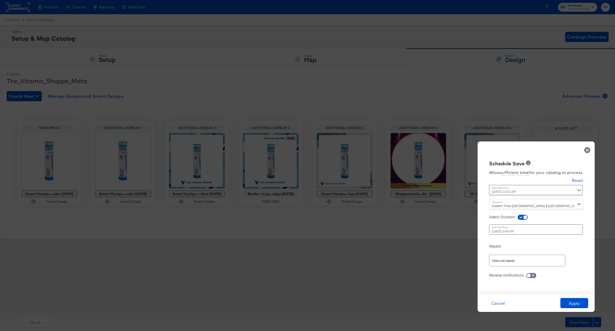
click at [523, 233] on div "September 27th 2025 3:40 PM ‹ September 2025 › Su Mo Tu We Th Fr Sa 31 1 2 3 4 …" at bounding box center [523, 229] width 69 height 10
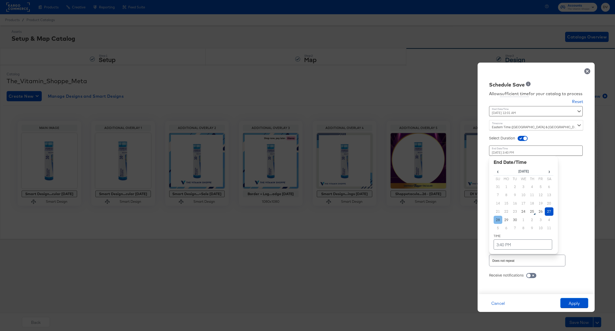
click at [496, 220] on td "28" at bounding box center [498, 220] width 9 height 8
click at [510, 247] on td "3:40 PM" at bounding box center [523, 244] width 59 height 10
click at [511, 176] on td "[DATE]" at bounding box center [524, 173] width 60 height 10
click at [539, 212] on td "26" at bounding box center [540, 211] width 9 height 8
click at [519, 243] on td "3:40 PM" at bounding box center [523, 244] width 59 height 10
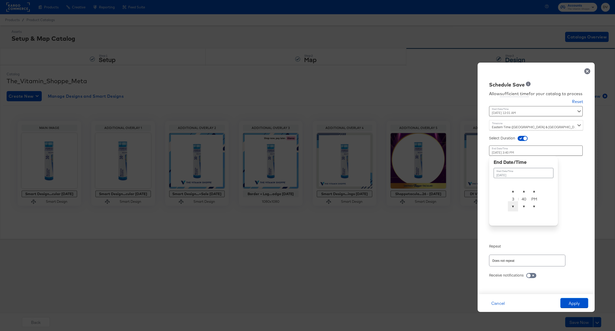
click at [513, 206] on span "▼" at bounding box center [513, 206] width 10 height 10
click at [513, 207] on span "▼" at bounding box center [513, 206] width 10 height 10
click at [522, 207] on span "▼" at bounding box center [524, 206] width 10 height 10
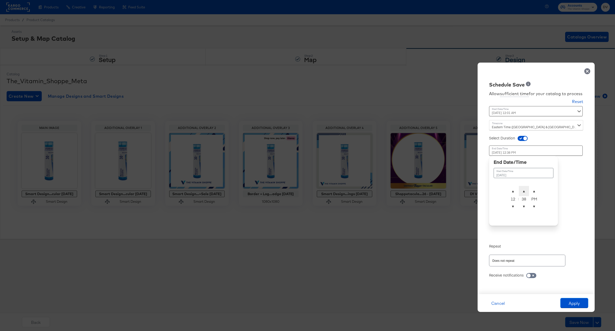
click at [523, 190] on span "▲" at bounding box center [524, 191] width 10 height 10
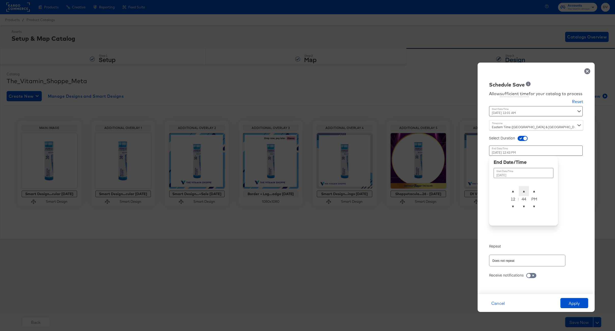
click at [523, 190] on span "▲" at bounding box center [524, 191] width 10 height 10
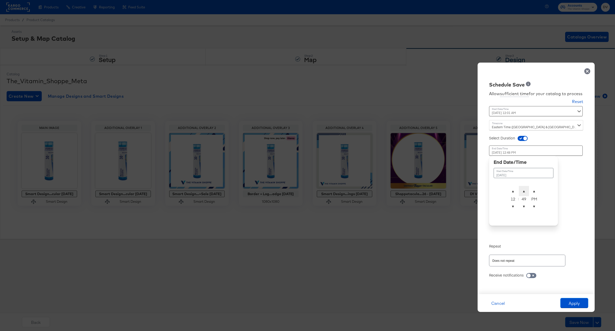
click at [523, 190] on span "▲" at bounding box center [524, 191] width 10 height 10
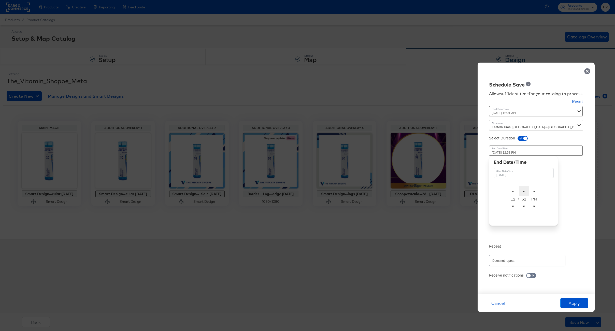
click at [523, 190] on span "▲" at bounding box center [524, 191] width 10 height 10
click at [524, 190] on span "▲" at bounding box center [524, 191] width 10 height 10
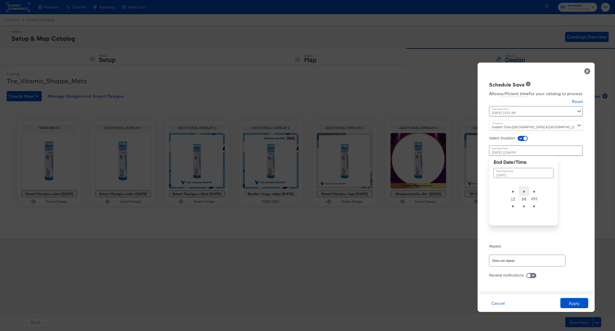
click at [524, 190] on span "▲" at bounding box center [524, 191] width 10 height 10
click at [534, 208] on span "▼" at bounding box center [534, 206] width 10 height 10
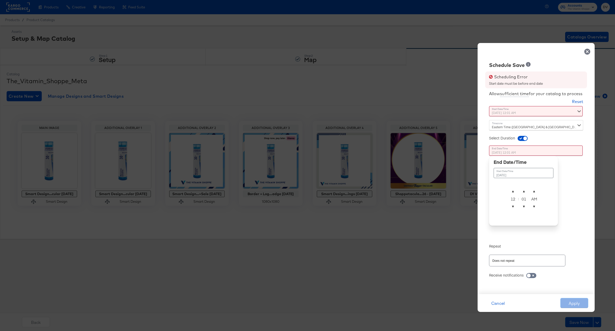
click at [569, 211] on div "Allow sufficient time for your catalog to process Reset Time : September 26th 2…" at bounding box center [535, 188] width 109 height 201
click at [513, 230] on div "September 26th 2025 12:01 AM September 26th 2025 ▲ 12 ▼ : ▲ 01 ▼ ▲ AM ▼" at bounding box center [523, 190] width 69 height 89
click at [516, 177] on td "September 26th 2025" at bounding box center [524, 173] width 60 height 10
click at [499, 219] on td "28" at bounding box center [498, 220] width 9 height 8
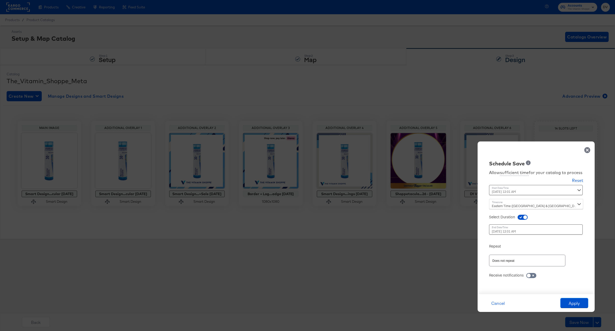
click at [562, 201] on div "Allow sufficient time for your catalog to process Reset Time : September 26th 2…" at bounding box center [535, 228] width 109 height 122
click at [524, 229] on div "September 28th 2025 12:01 AM ‹ September 2025 › Su Mo Tu We Th Fr Sa 31 1 2 3 4…" at bounding box center [523, 229] width 69 height 10
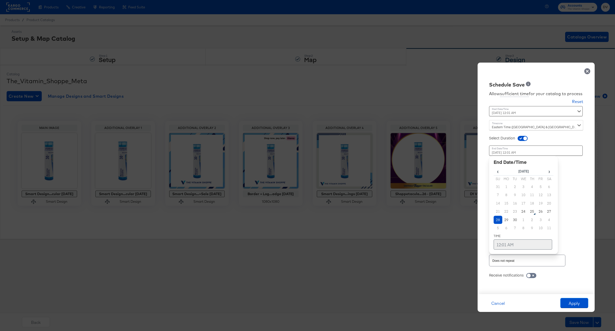
click at [505, 241] on td "12:01 AM" at bounding box center [523, 244] width 59 height 10
click at [513, 205] on span "▼" at bounding box center [513, 206] width 10 height 10
click at [524, 204] on span "▼" at bounding box center [524, 206] width 10 height 10
type input "September 28th 2025 11:59 PM"
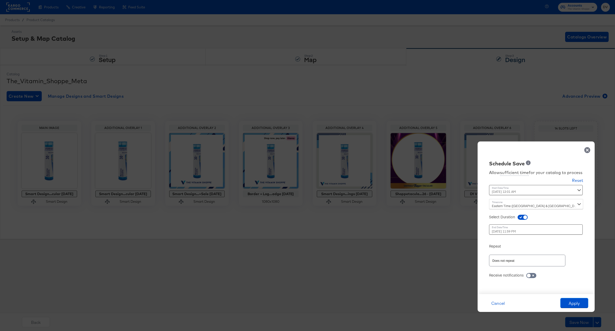
click at [570, 211] on div "Allow sufficient time for your catalog to process Reset Time : September 26th 2…" at bounding box center [535, 228] width 109 height 122
click at [572, 300] on button "Apply" at bounding box center [574, 303] width 28 height 10
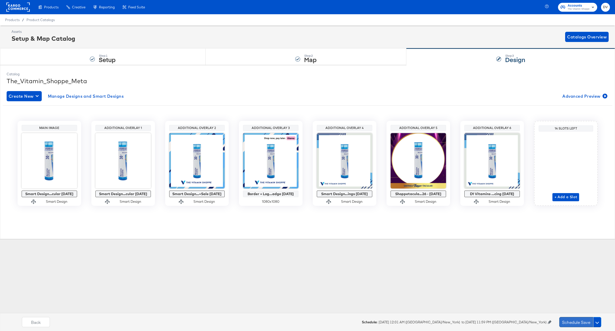
click at [573, 322] on button "Schedule Save" at bounding box center [576, 322] width 34 height 10
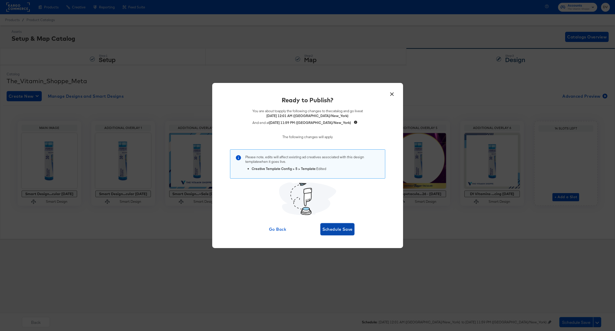
click at [339, 229] on span "Schedule Save" at bounding box center [337, 229] width 30 height 7
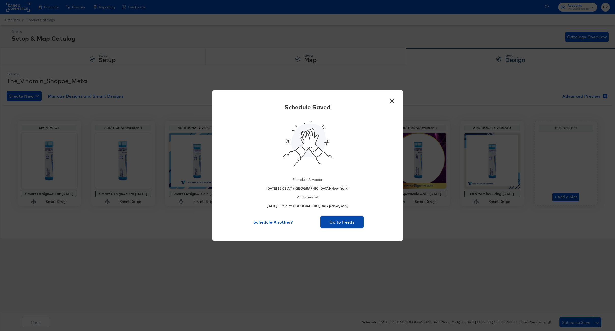
click at [340, 219] on span "Go to Feeds" at bounding box center [341, 222] width 39 height 7
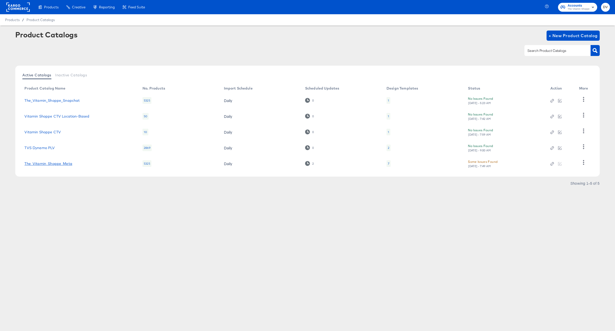
click at [63, 164] on link "The_Vitamin_Shoppe_Meta" at bounding box center [48, 164] width 48 height 4
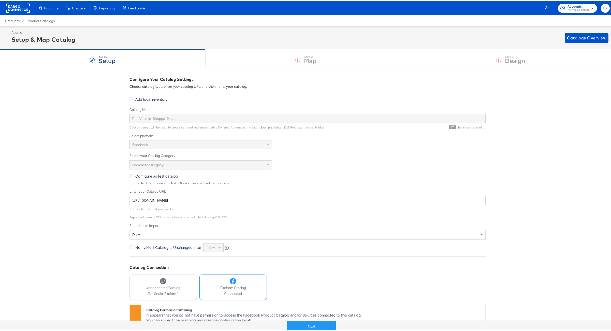
click at [336, 324] on div at bounding box center [479, 325] width 287 height 11
click at [326, 325] on button "Next" at bounding box center [311, 325] width 49 height 11
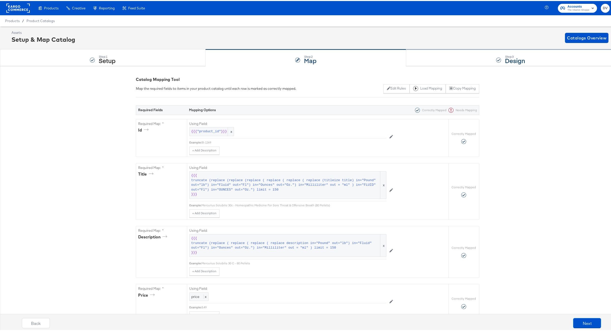
click at [496, 61] on div at bounding box center [498, 58] width 5 height 5
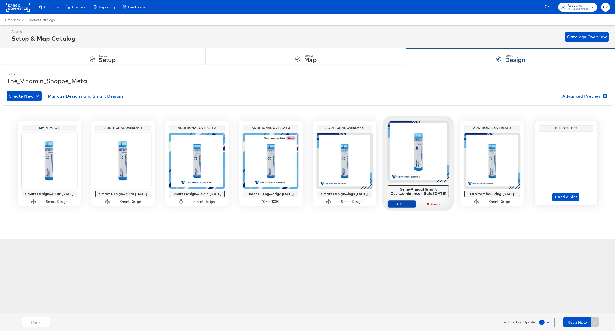
click at [405, 204] on span "Edit" at bounding box center [401, 204] width 23 height 4
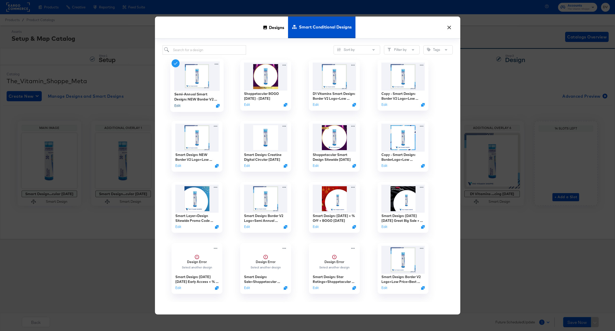
click at [177, 105] on button "Edit" at bounding box center [177, 105] width 6 height 5
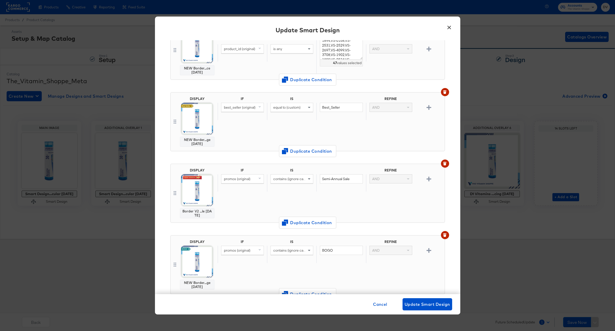
scroll to position [243, 0]
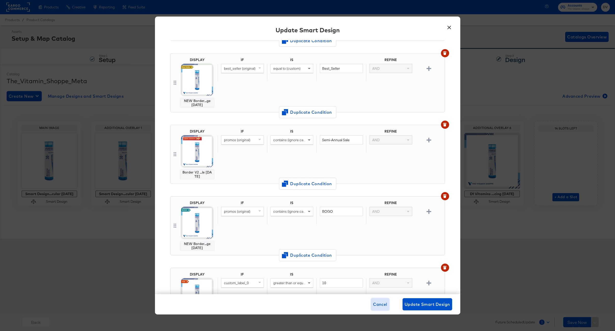
click at [380, 301] on span "Cancel" at bounding box center [380, 304] width 14 height 7
